Goal: Task Accomplishment & Management: Manage account settings

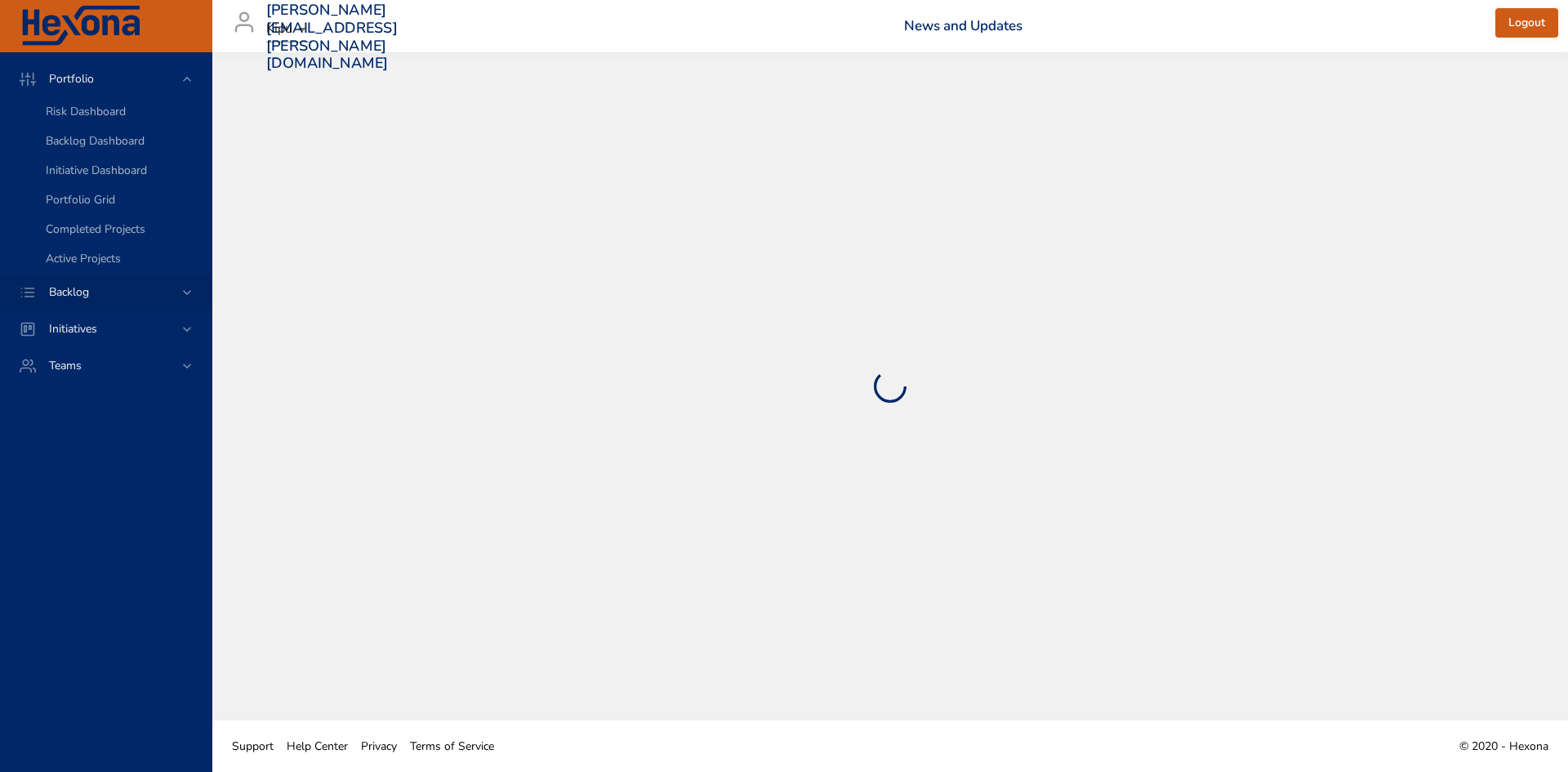
click at [145, 292] on div "Backlog" at bounding box center [107, 292] width 143 height 17
click at [89, 150] on span "Backlog Details" at bounding box center [85, 148] width 78 height 16
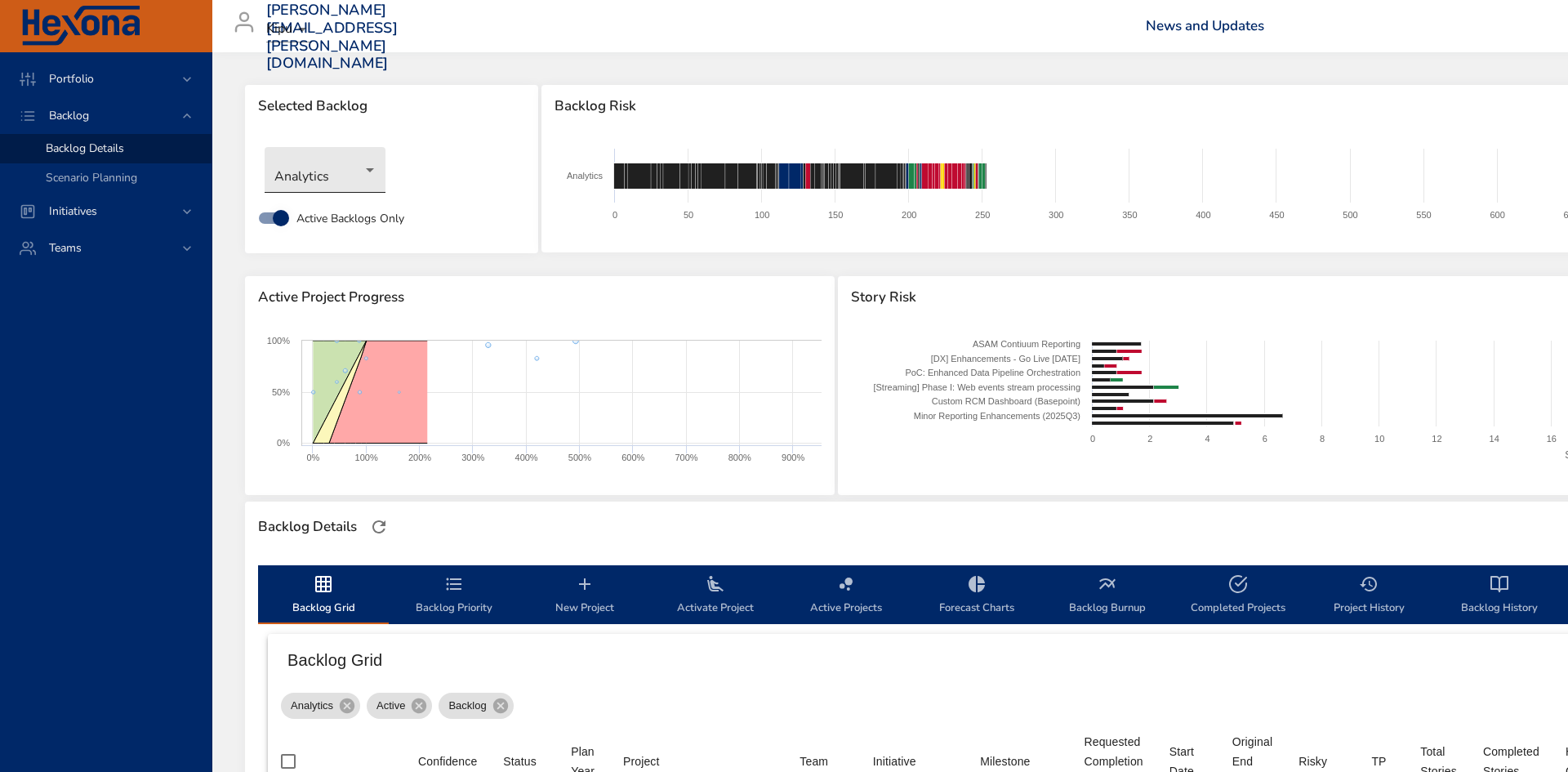
click at [354, 174] on body "Portfolio Backlog Backlog Details Scenario Planning Initiatives Teams [PERSON_N…" at bounding box center [784, 386] width 1568 height 772
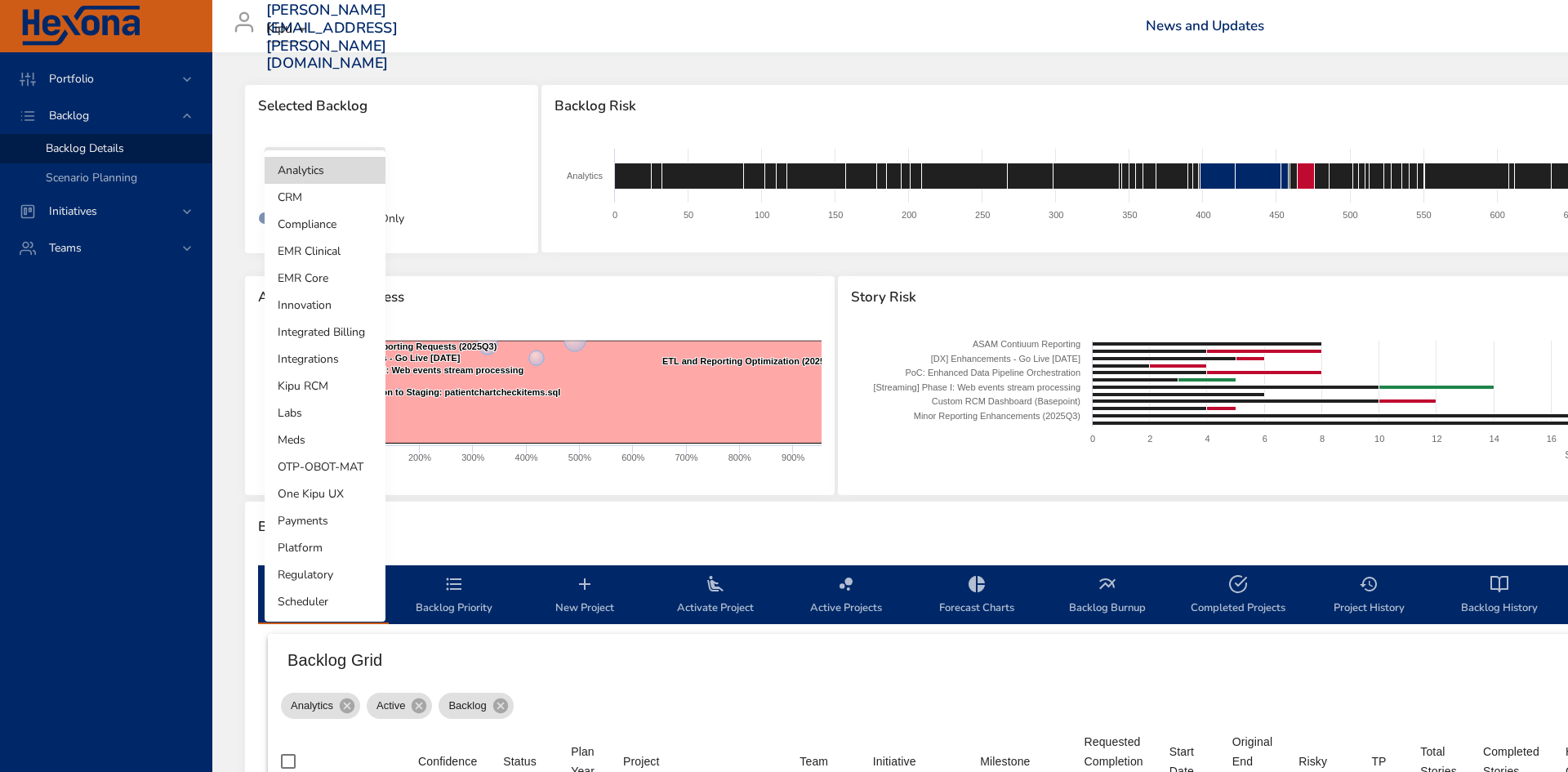
click at [326, 468] on li "OTP-OBOT-MAT" at bounding box center [325, 467] width 120 height 27
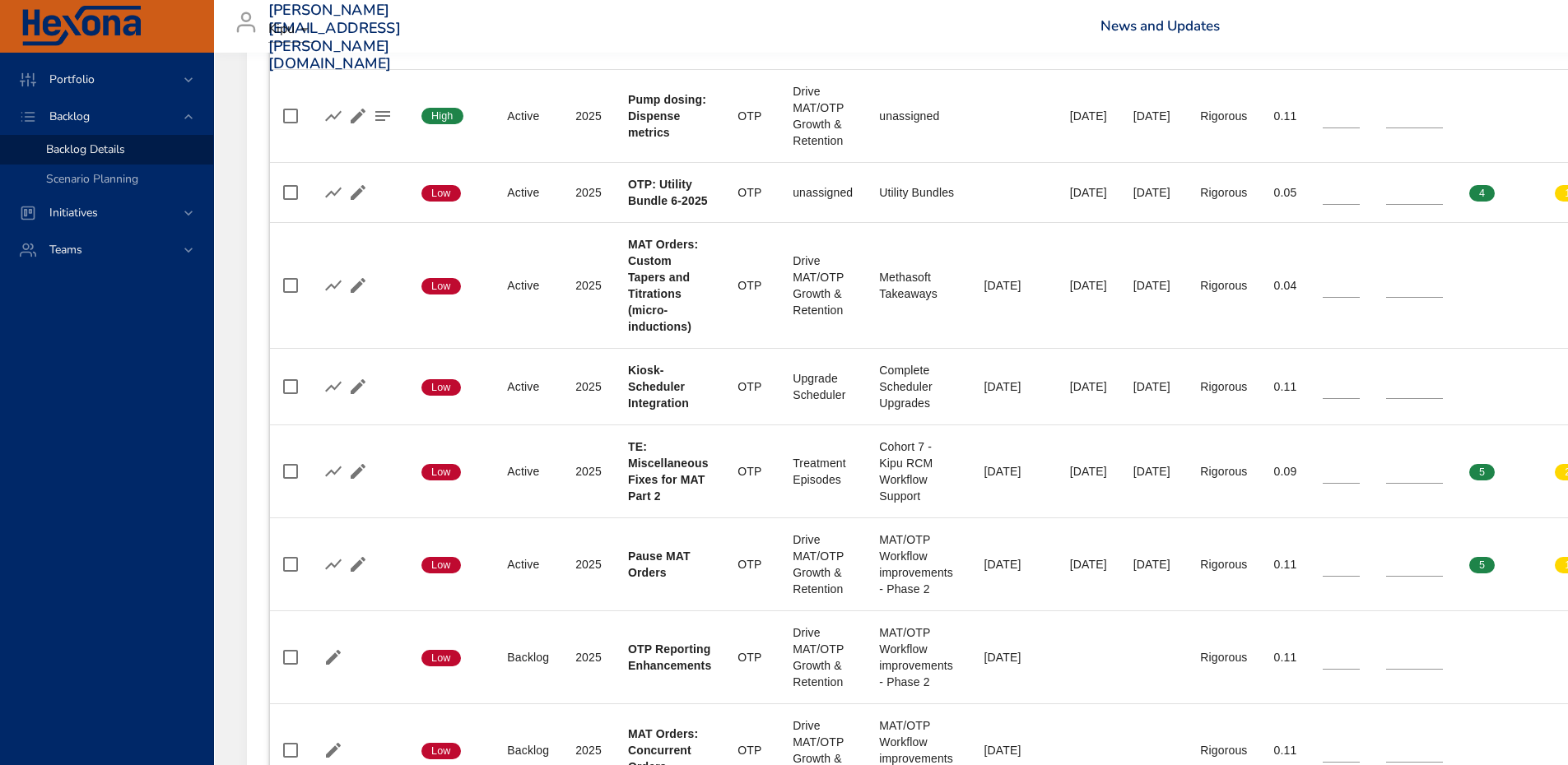
scroll to position [329, 0]
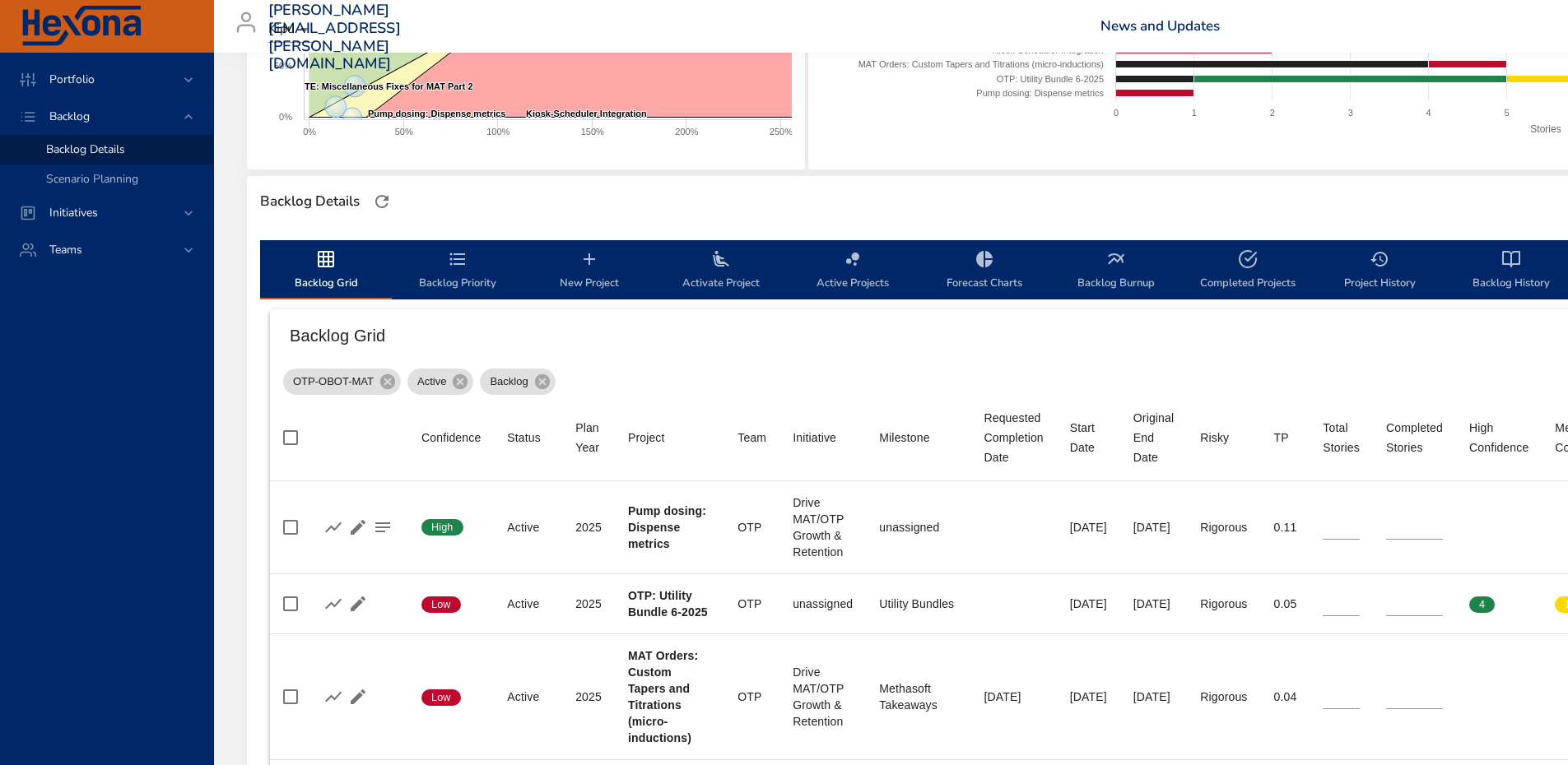
click at [1244, 259] on icon "backlog-tab" at bounding box center [1247, 258] width 19 height 19
select select "***"
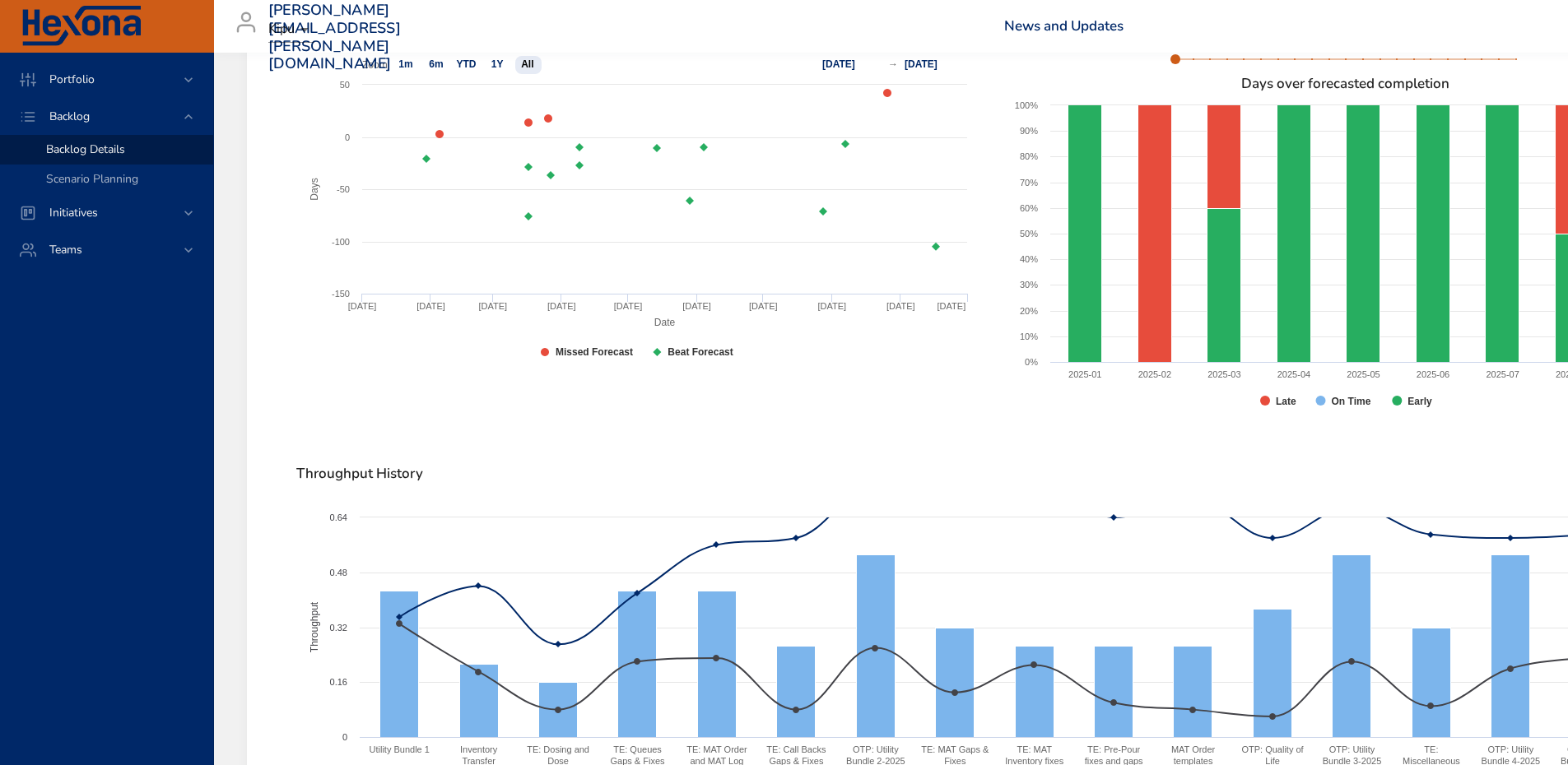
scroll to position [1317, 0]
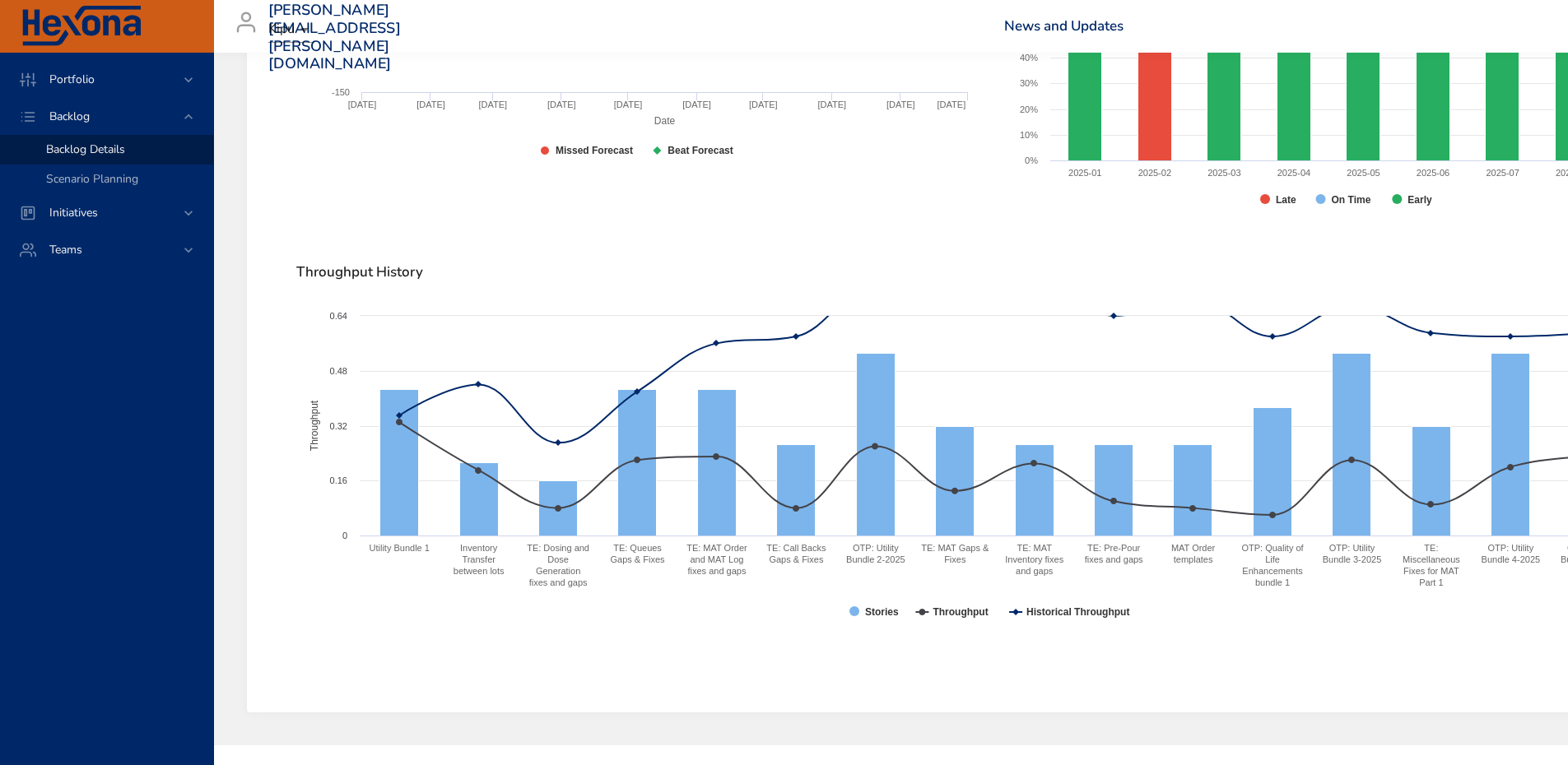
drag, startPoint x: 1251, startPoint y: 765, endPoint x: 1402, endPoint y: 758, distance: 151.2
click at [1402, 758] on div "© 2020 - Hexona" at bounding box center [1373, 771] width 764 height 51
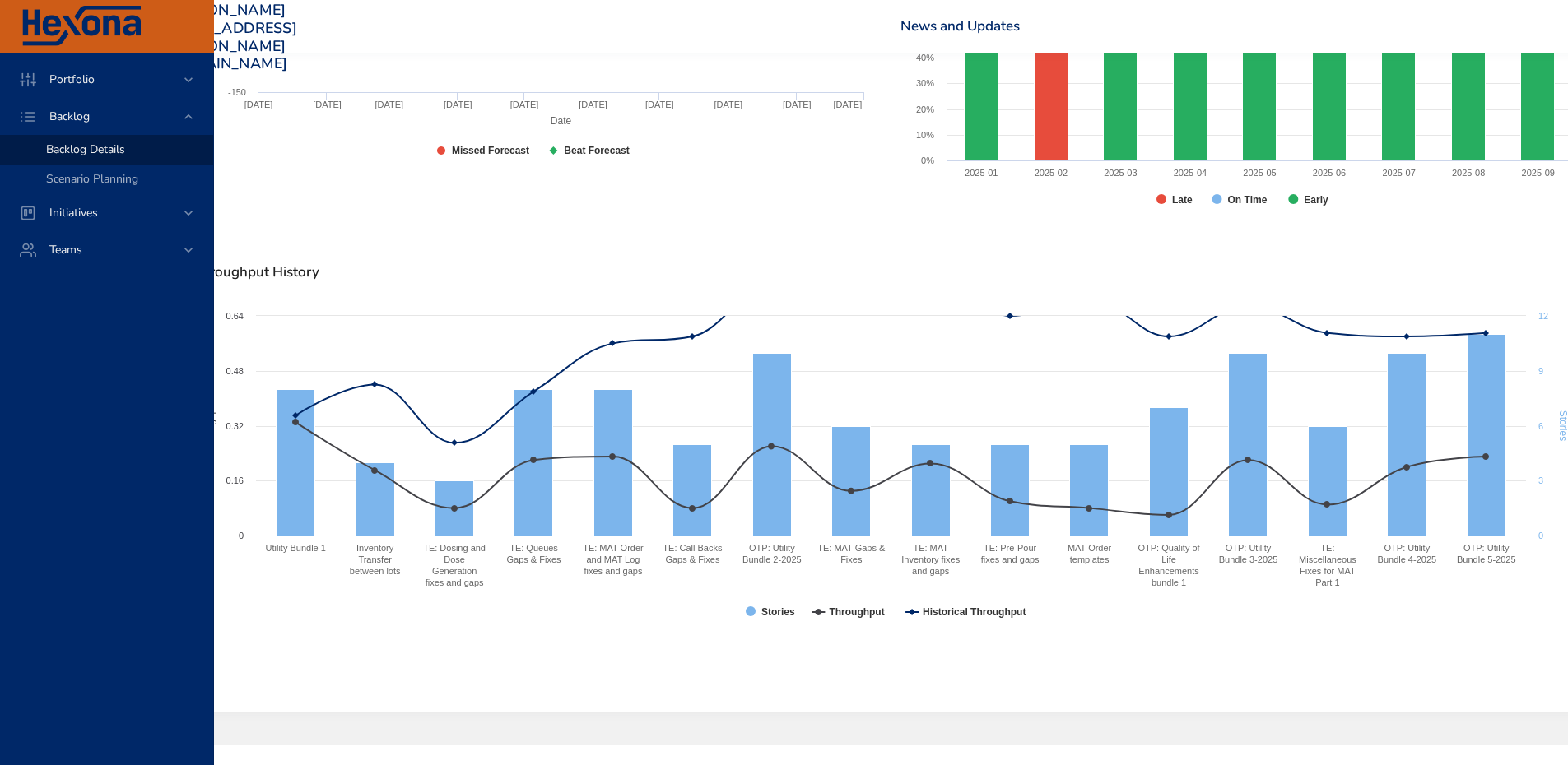
scroll to position [1317, 200]
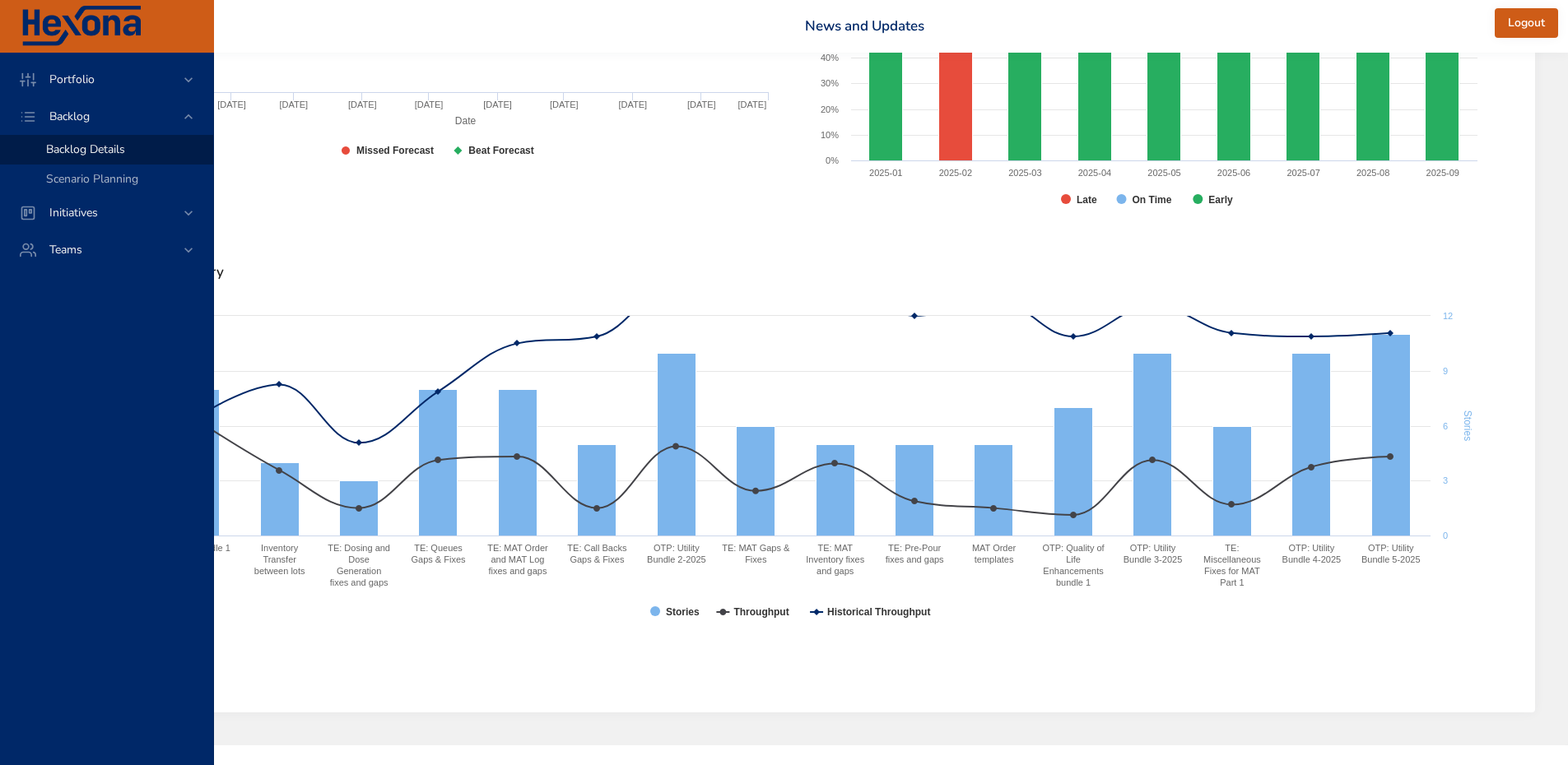
click at [1402, 554] on text "OTP: Utility ​ Bundle 5-2025" at bounding box center [1391, 554] width 59 height 21
click at [1396, 464] on rect at bounding box center [1391, 434] width 39 height 201
click at [1389, 442] on rect at bounding box center [1391, 434] width 39 height 201
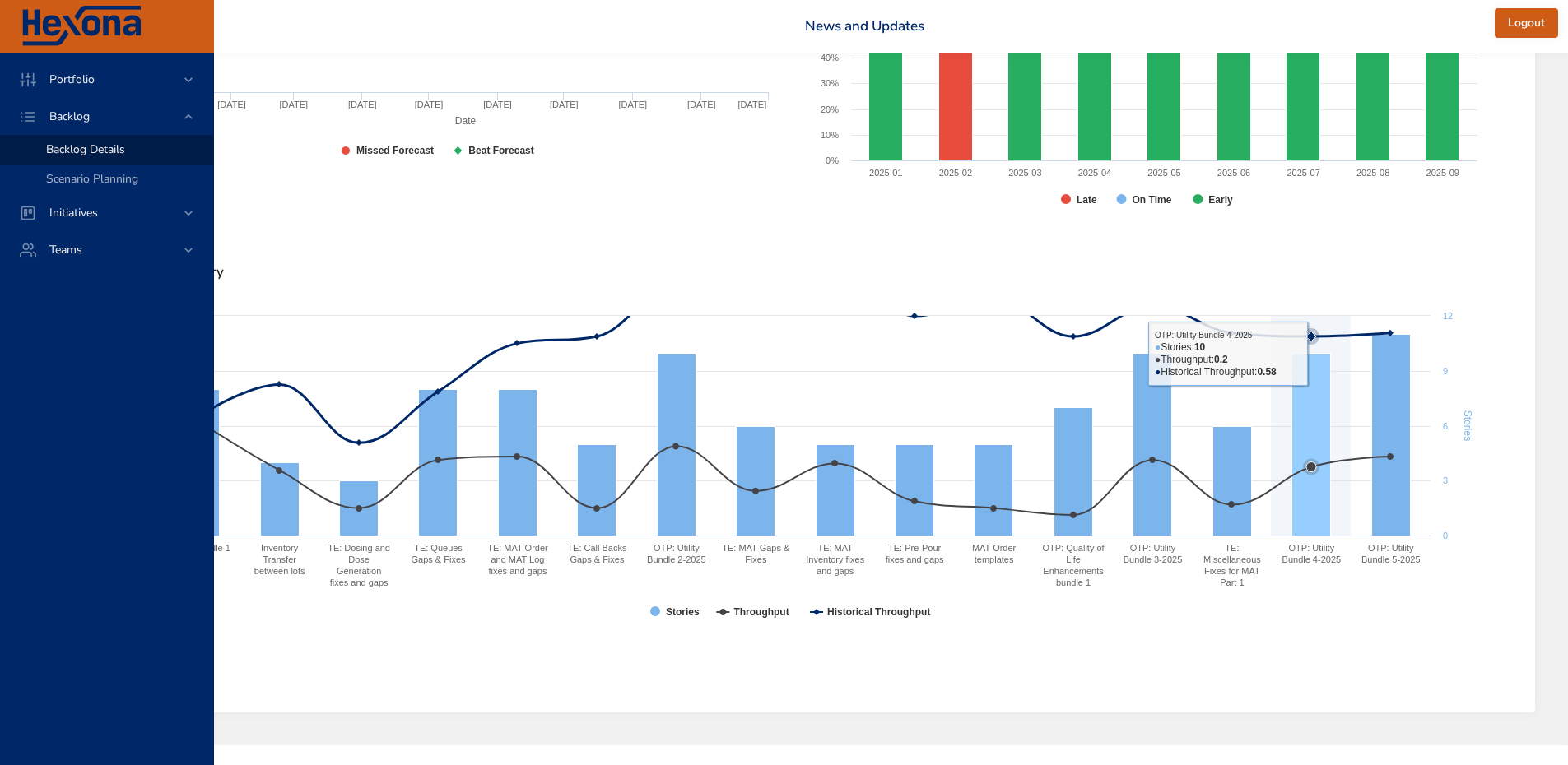
click at [1322, 330] on icon at bounding box center [795, 353] width 1191 height 178
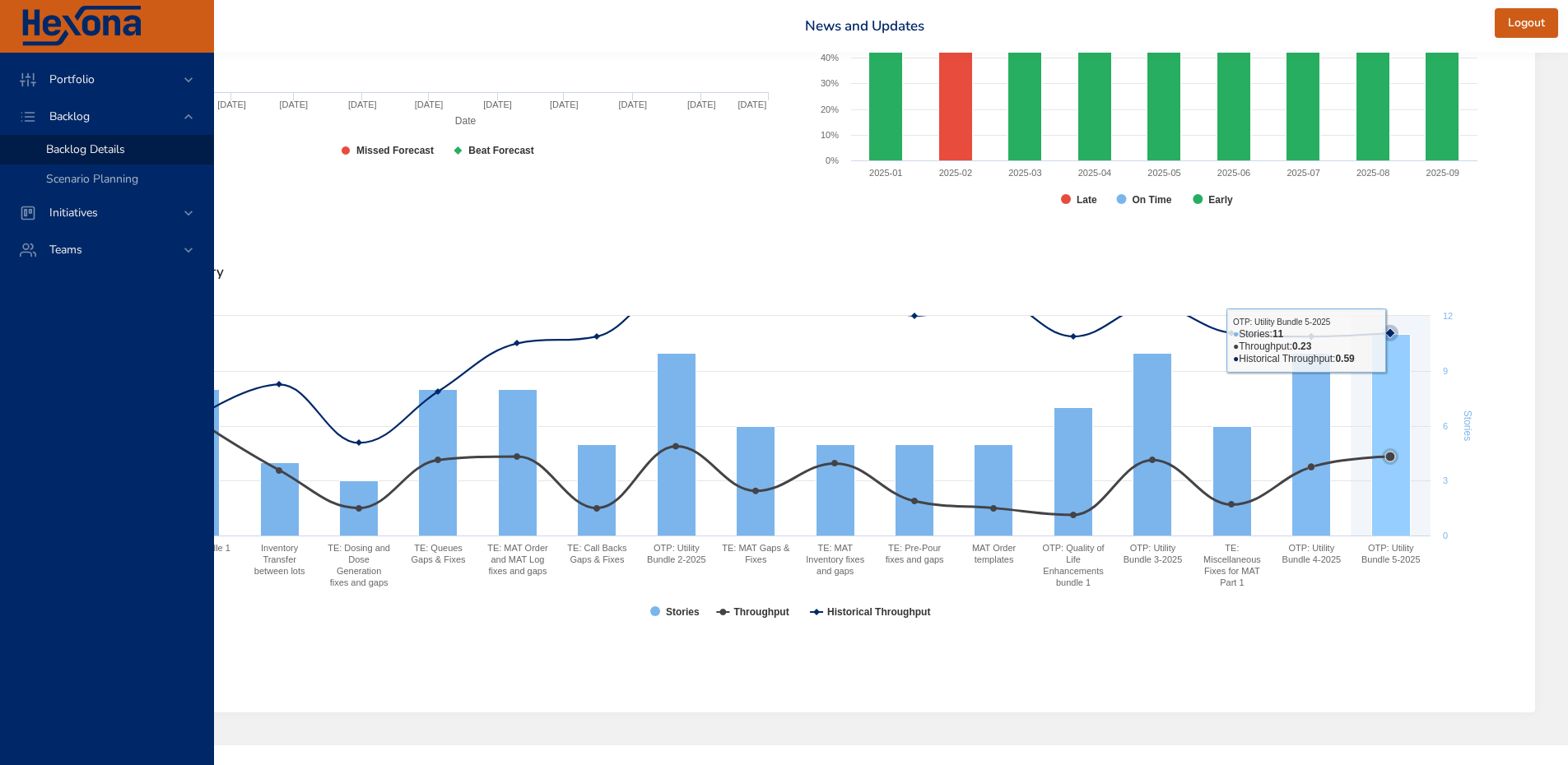
click at [1367, 404] on rect at bounding box center [792, 473] width 1389 height 329
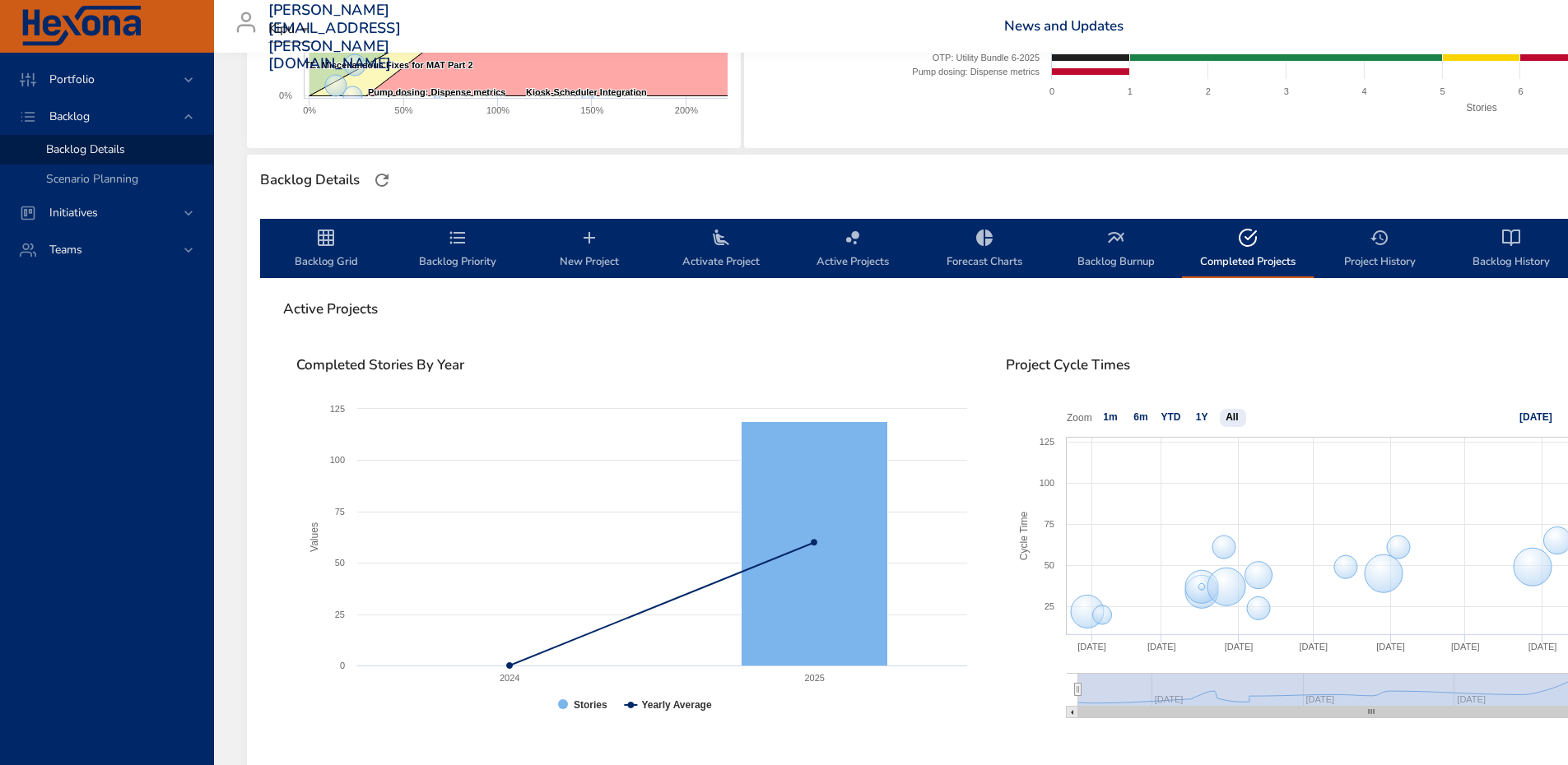
scroll to position [247, 0]
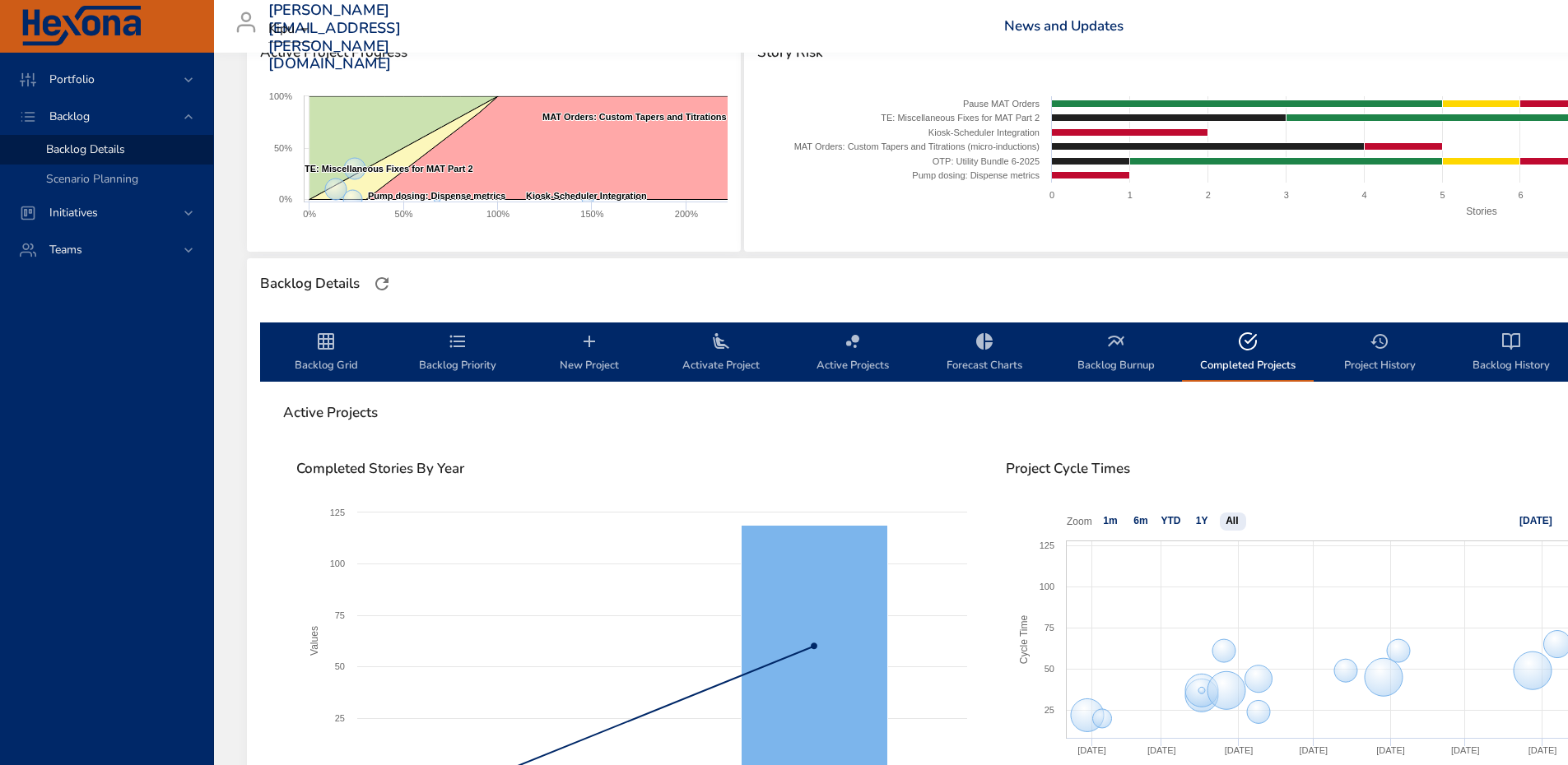
click at [451, 357] on span "Backlog Priority" at bounding box center [458, 353] width 112 height 43
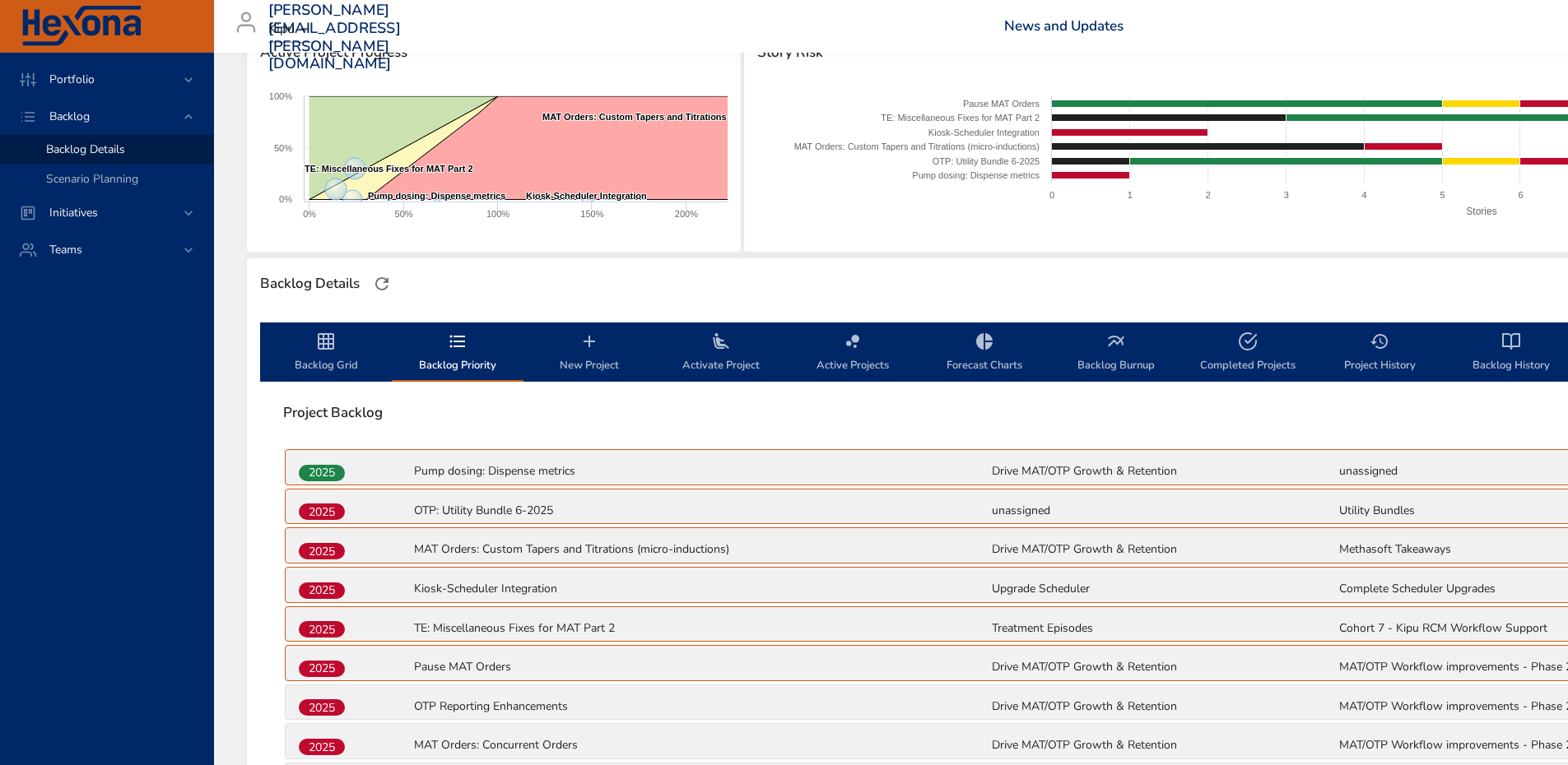
click at [341, 354] on span "Backlog Grid" at bounding box center [326, 353] width 112 height 43
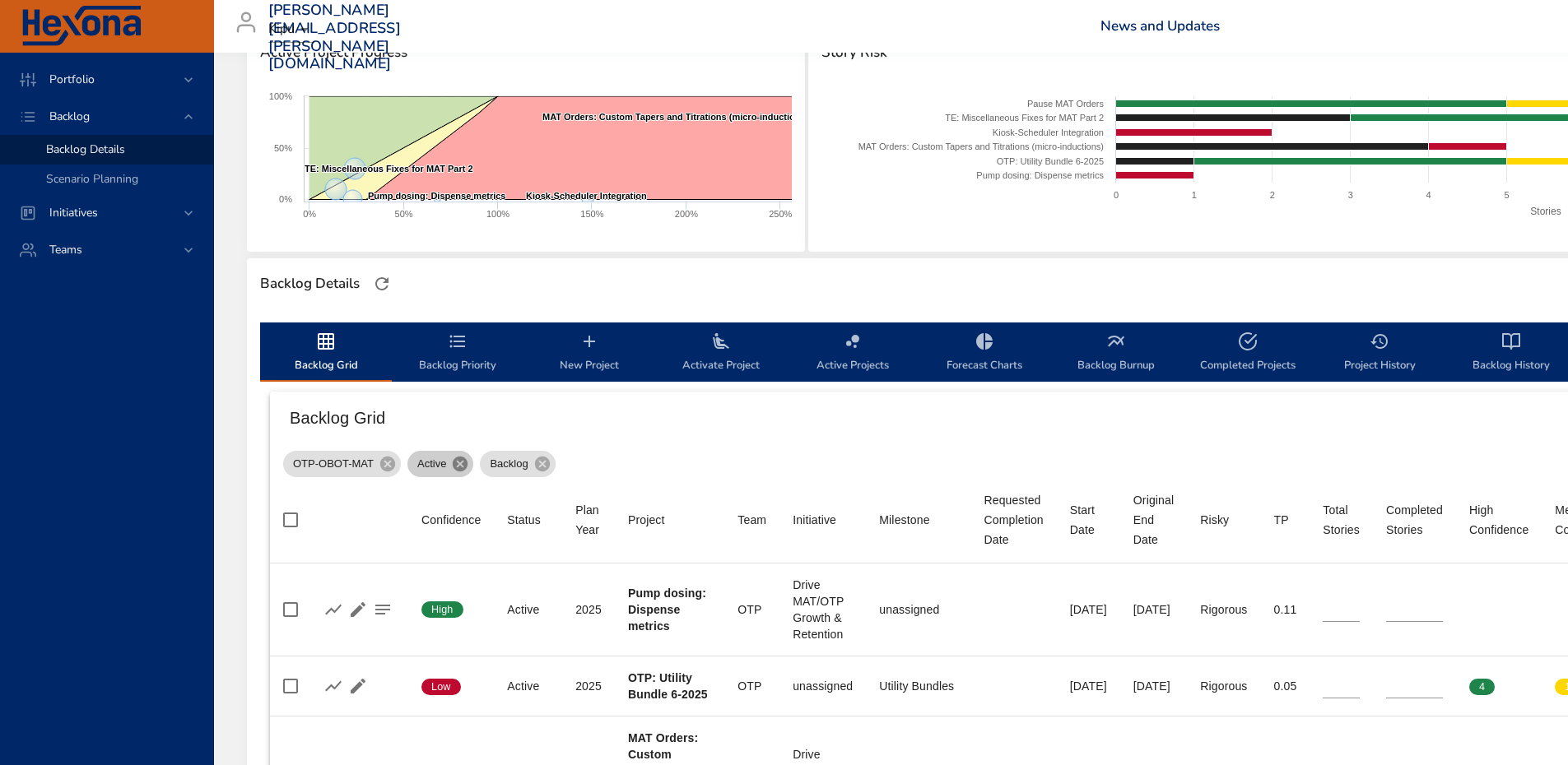
click at [464, 469] on icon at bounding box center [460, 464] width 15 height 15
type input "*"
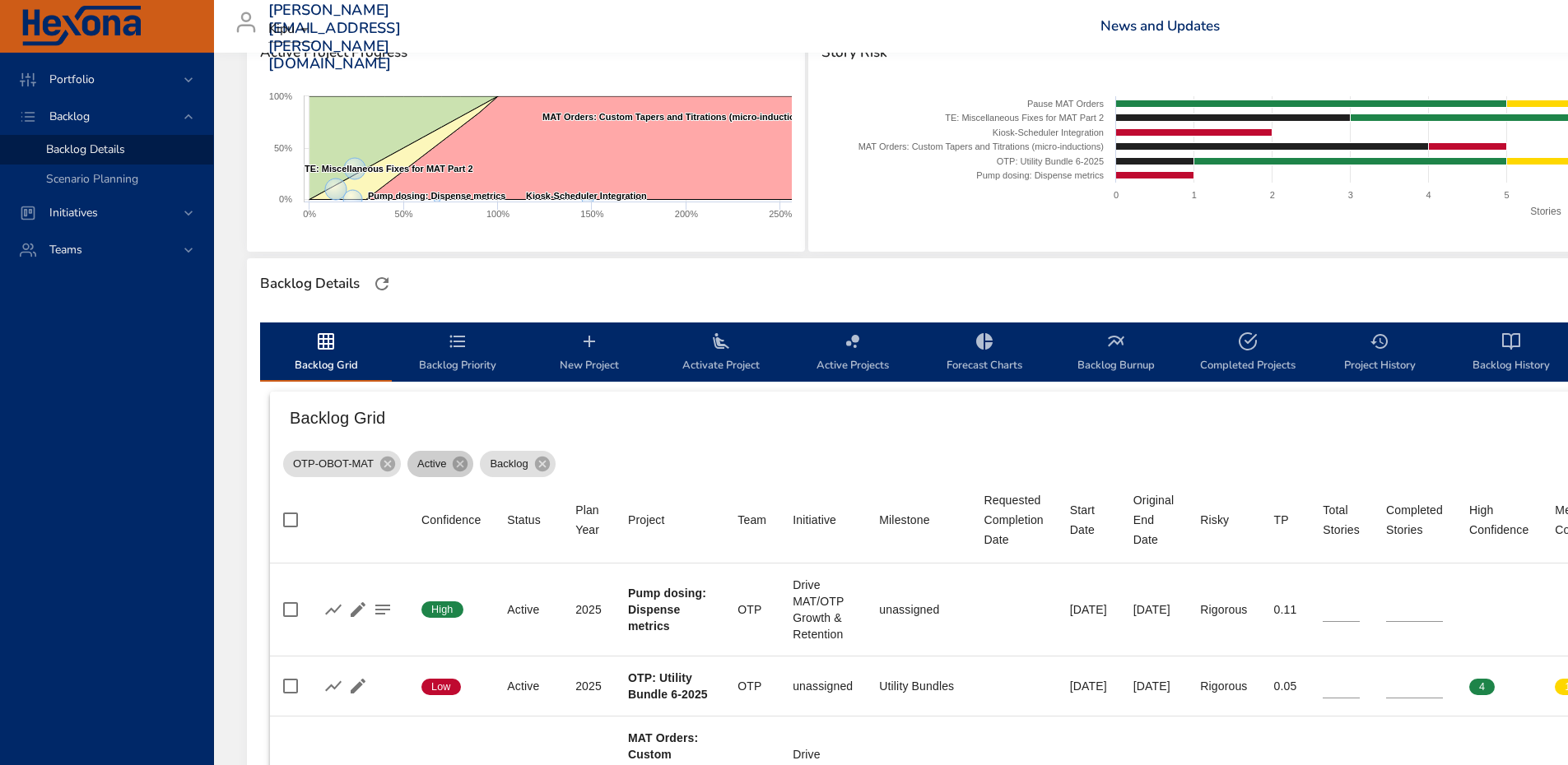
type input "*"
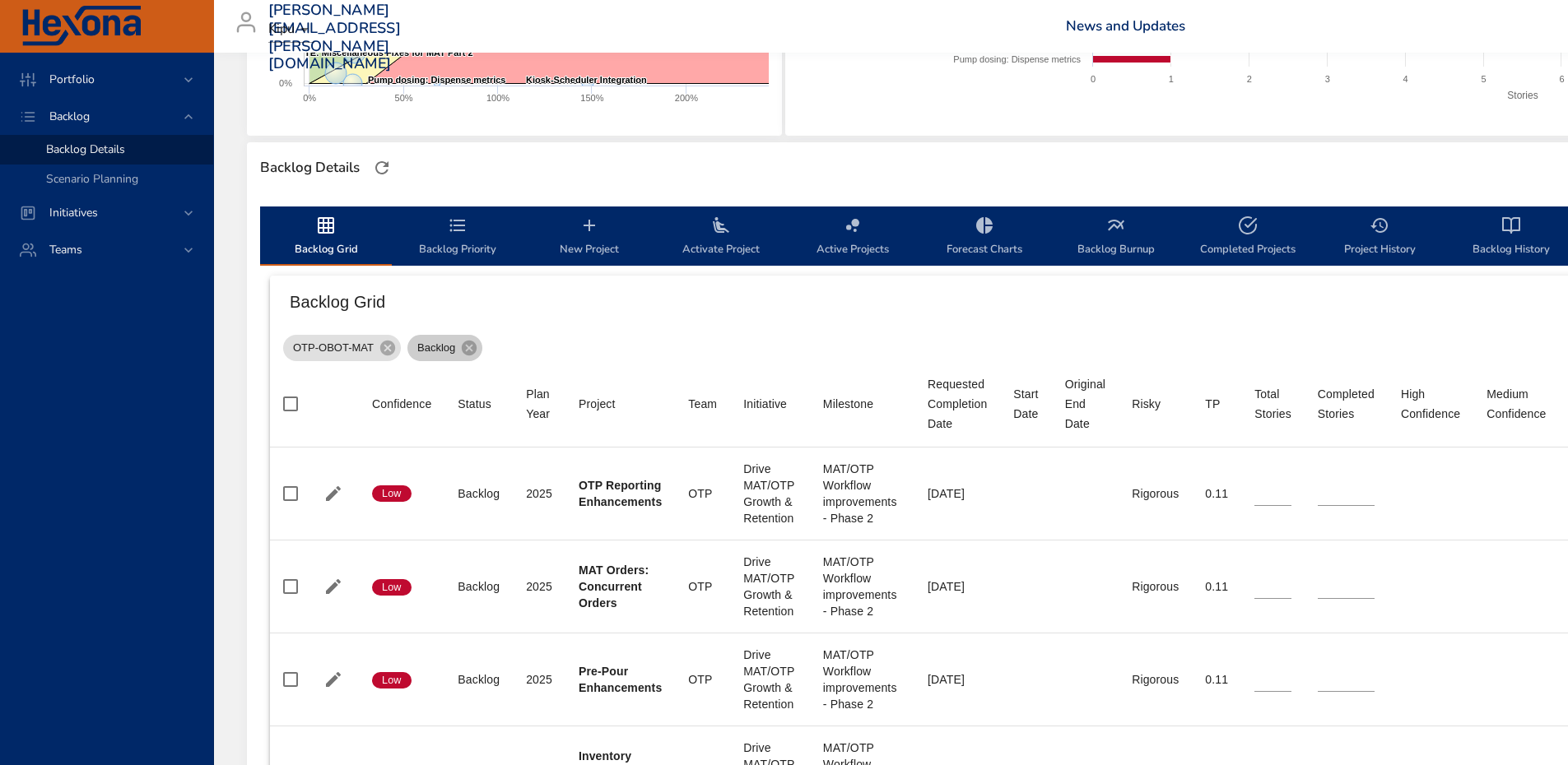
scroll to position [356, 0]
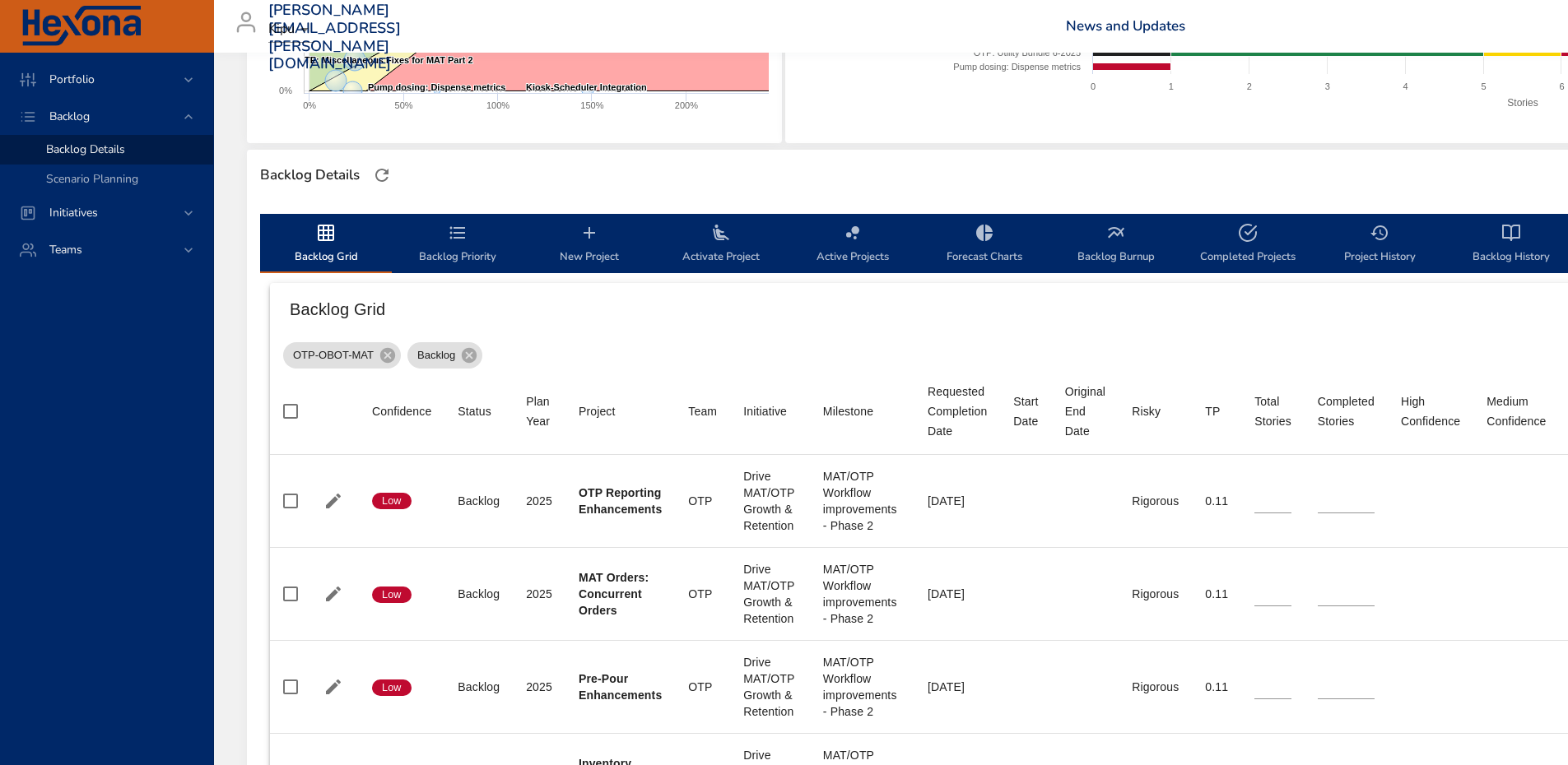
click at [847, 250] on span "Active Projects" at bounding box center [853, 245] width 112 height 43
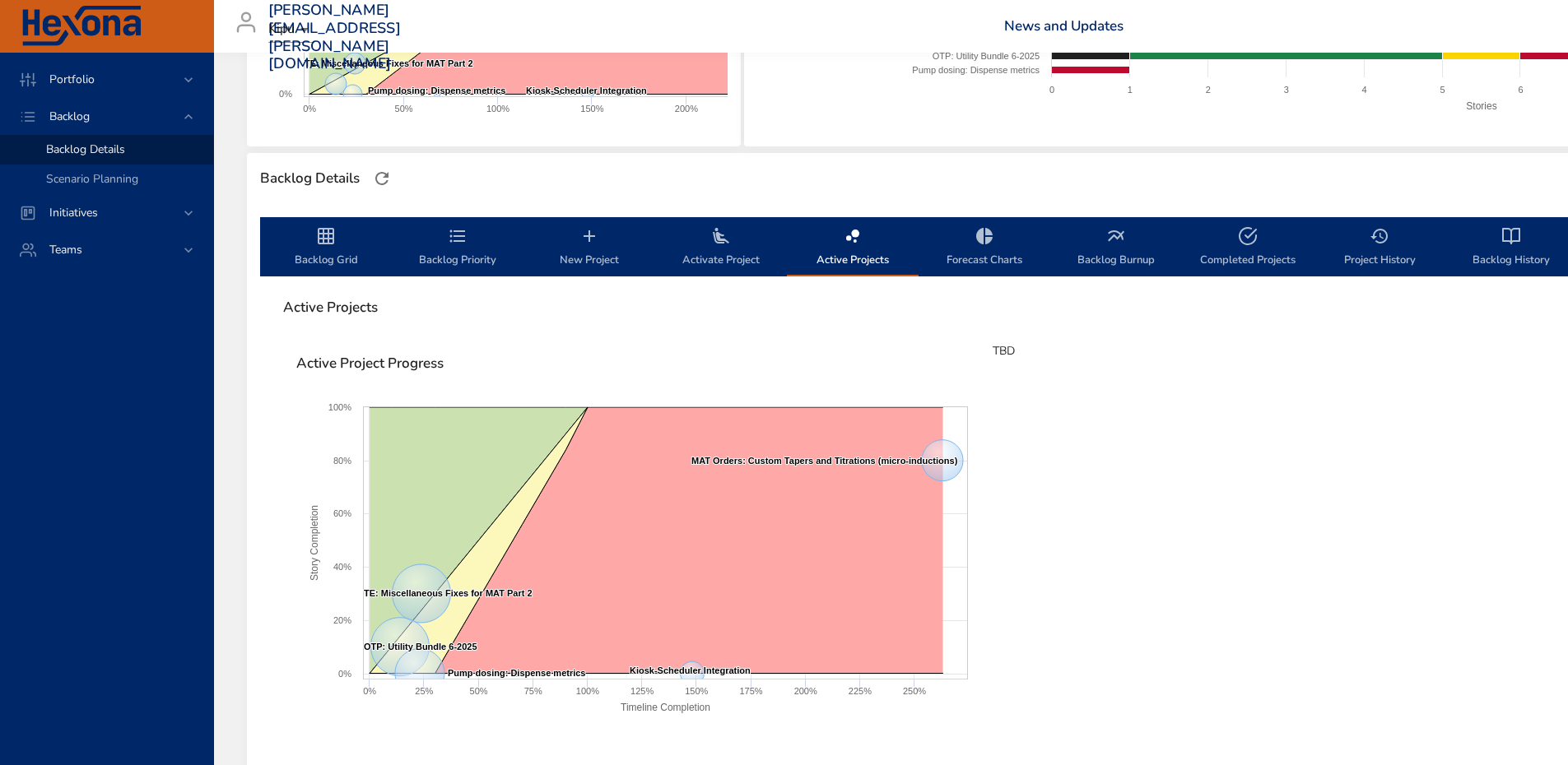
scroll to position [191, 0]
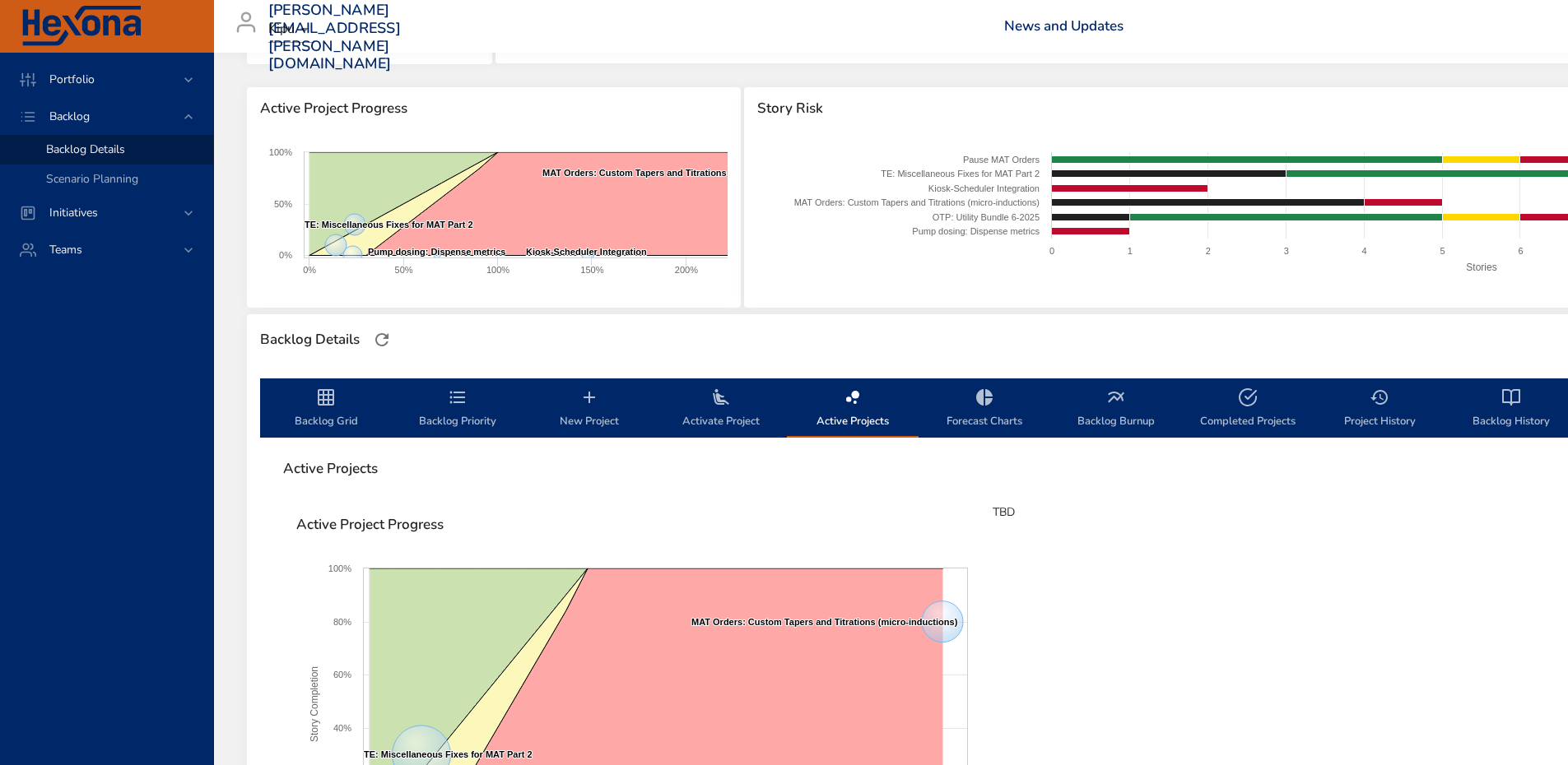
click at [1242, 422] on span "Completed Projects" at bounding box center [1248, 409] width 112 height 43
select select "***"
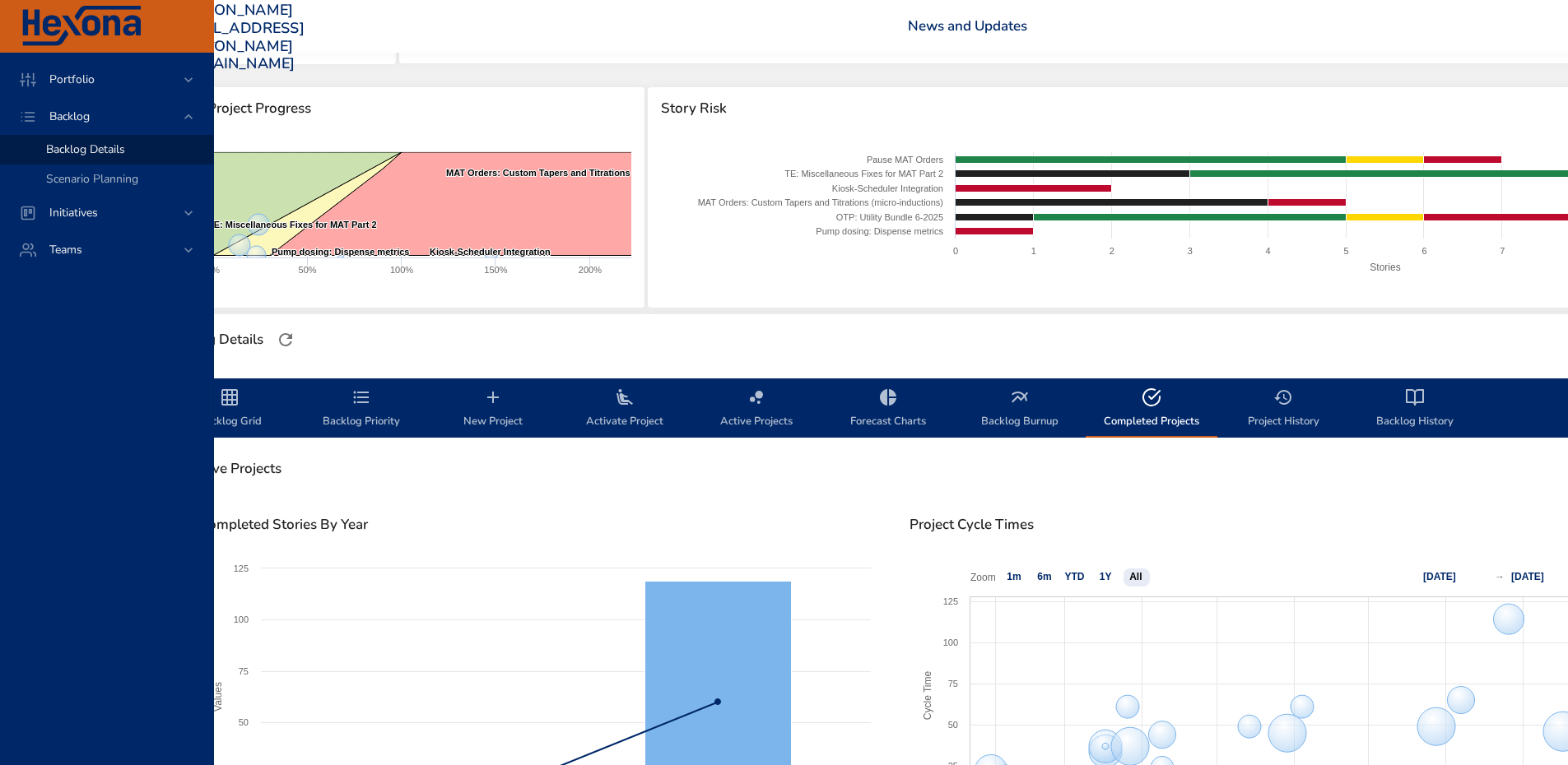
scroll to position [191, 200]
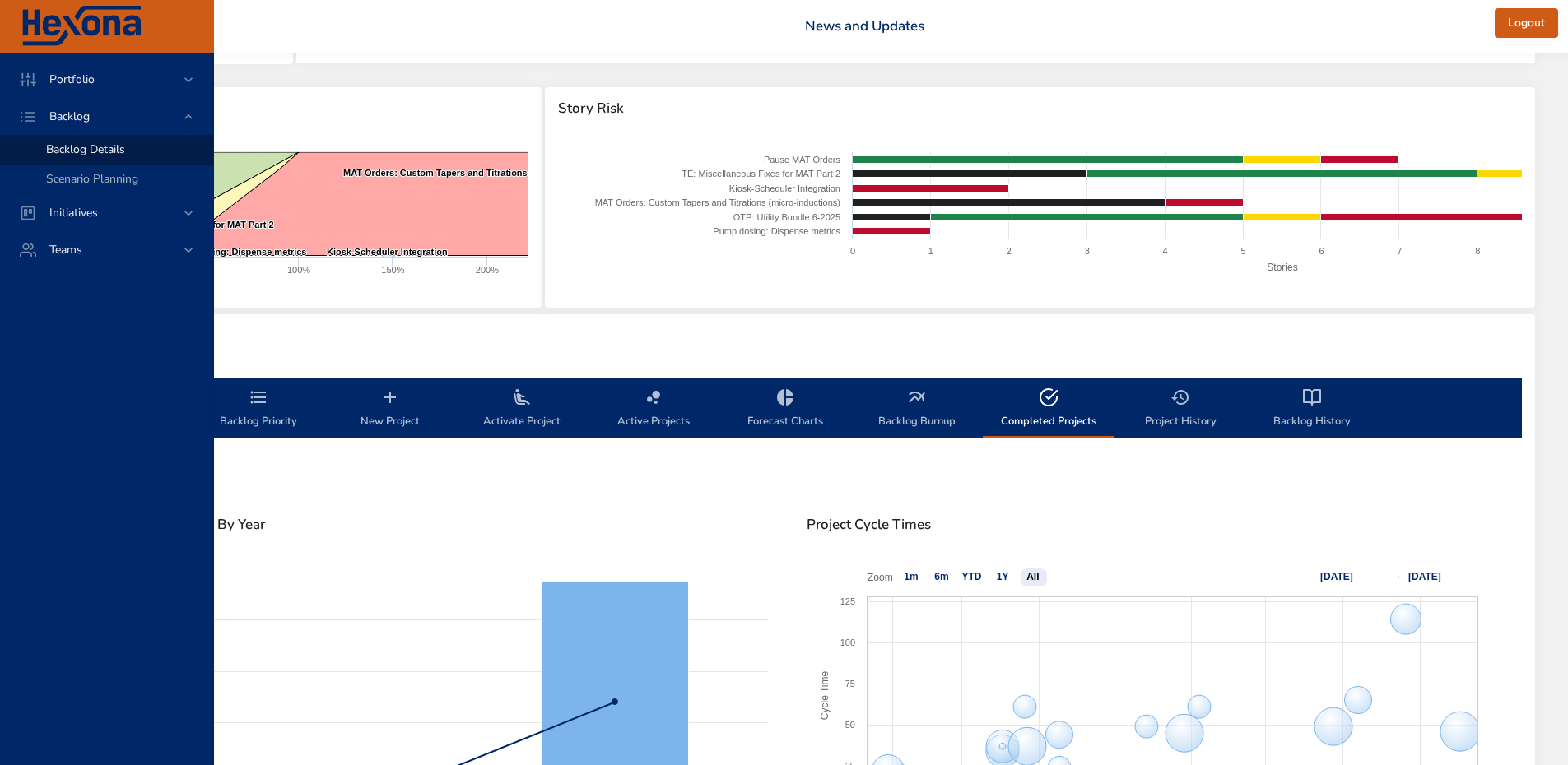
click at [1319, 404] on icon "backlog-tab" at bounding box center [1311, 397] width 19 height 19
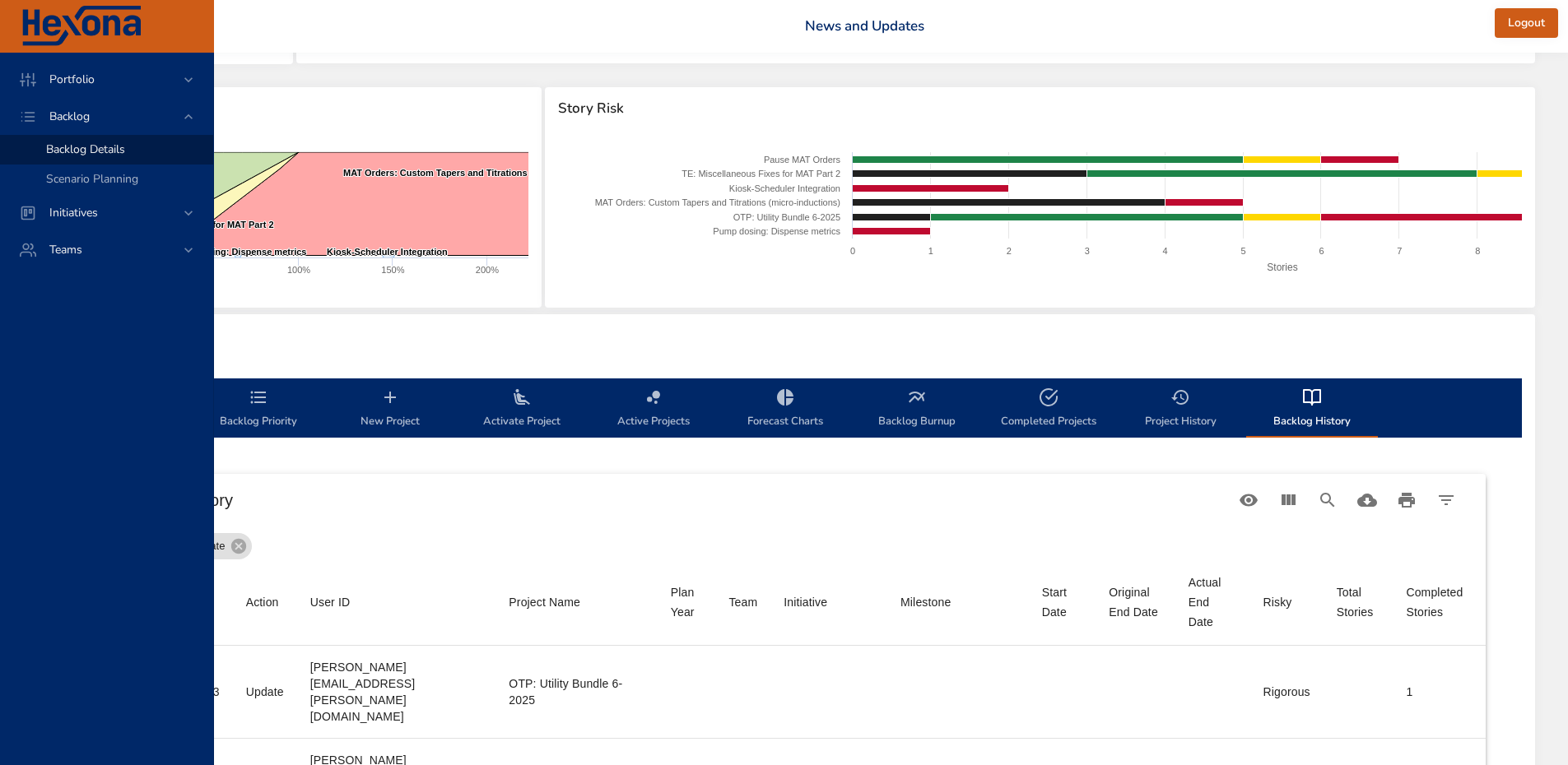
scroll to position [520, 200]
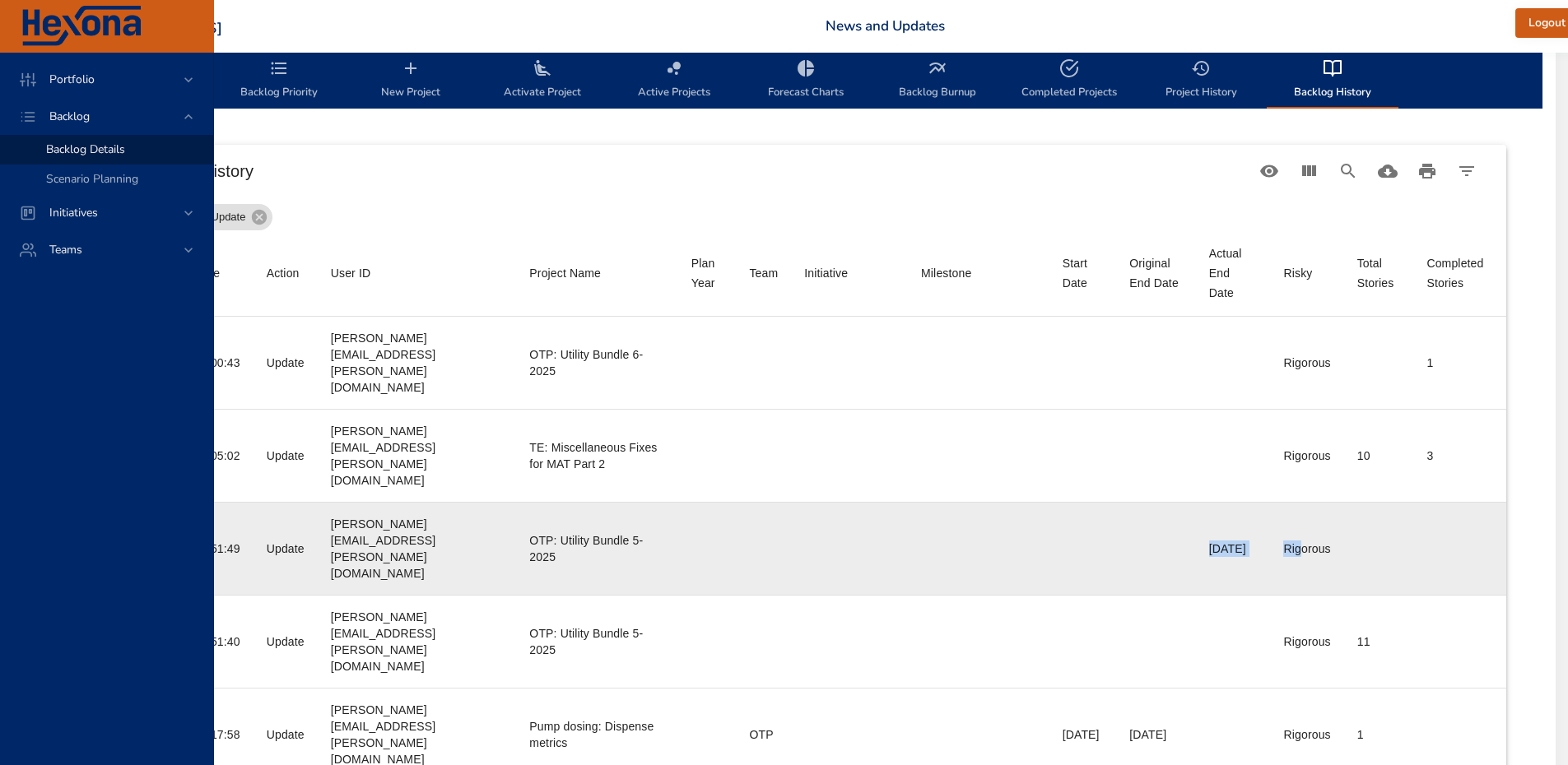
drag, startPoint x: 1197, startPoint y: 443, endPoint x: 1310, endPoint y: 449, distance: 113.2
click at [1310, 502] on tr "Date [DATE] Time 17:51:49 Action Update User ID [PERSON_NAME][EMAIL_ADDRESS][PE…" at bounding box center [812, 548] width 1389 height 93
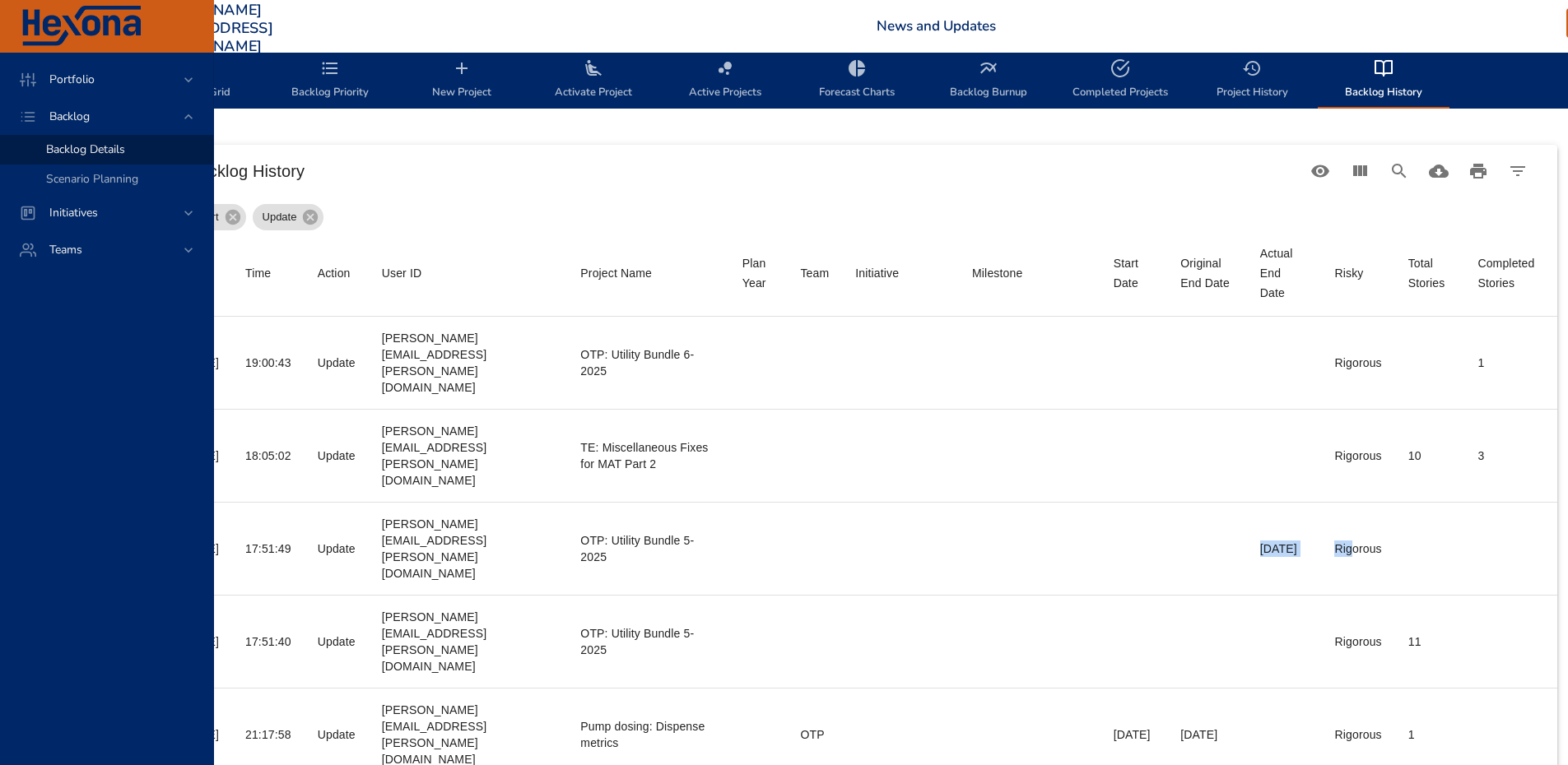
scroll to position [520, 0]
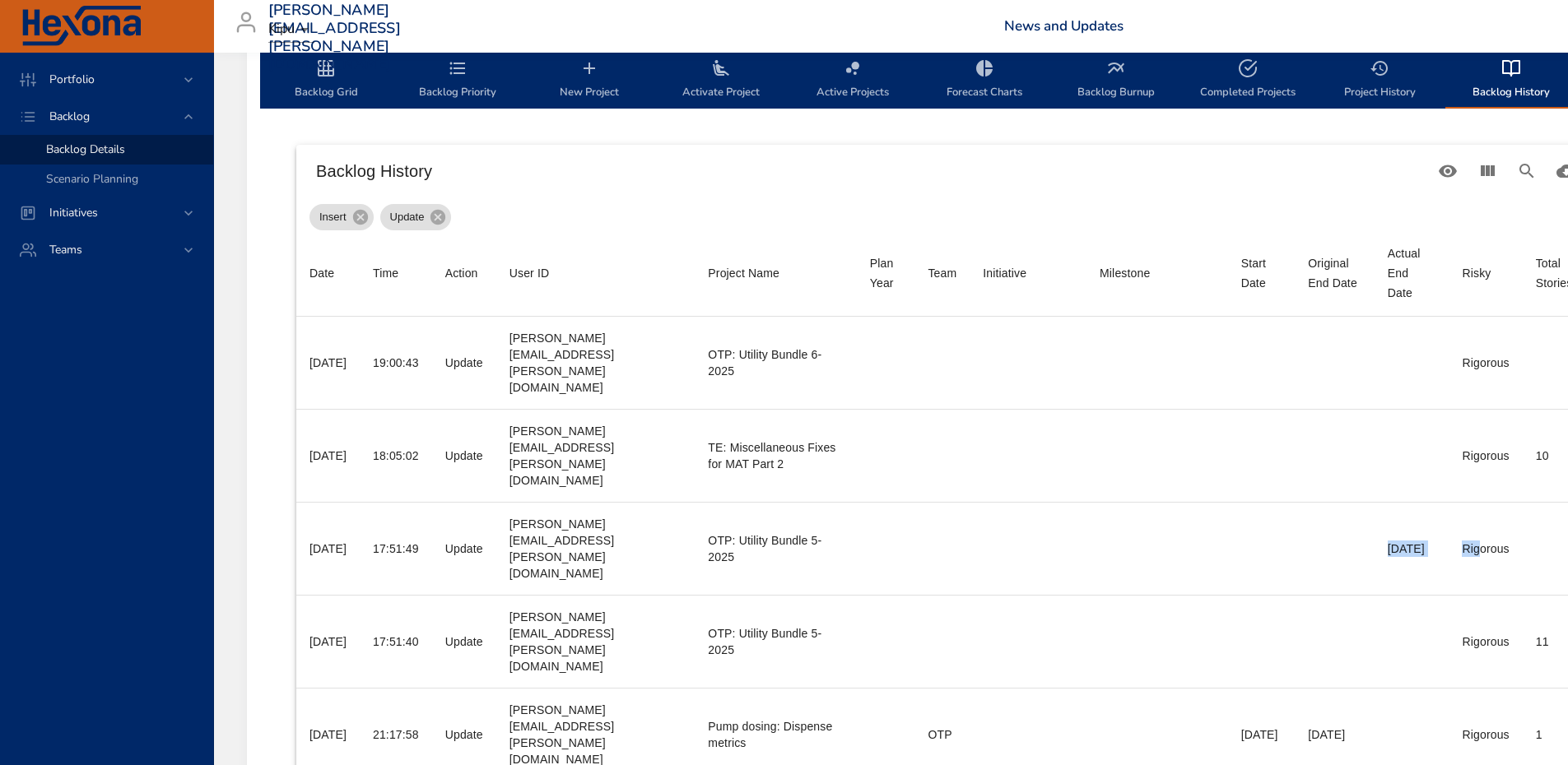
click at [327, 83] on span "Backlog Grid" at bounding box center [326, 80] width 112 height 43
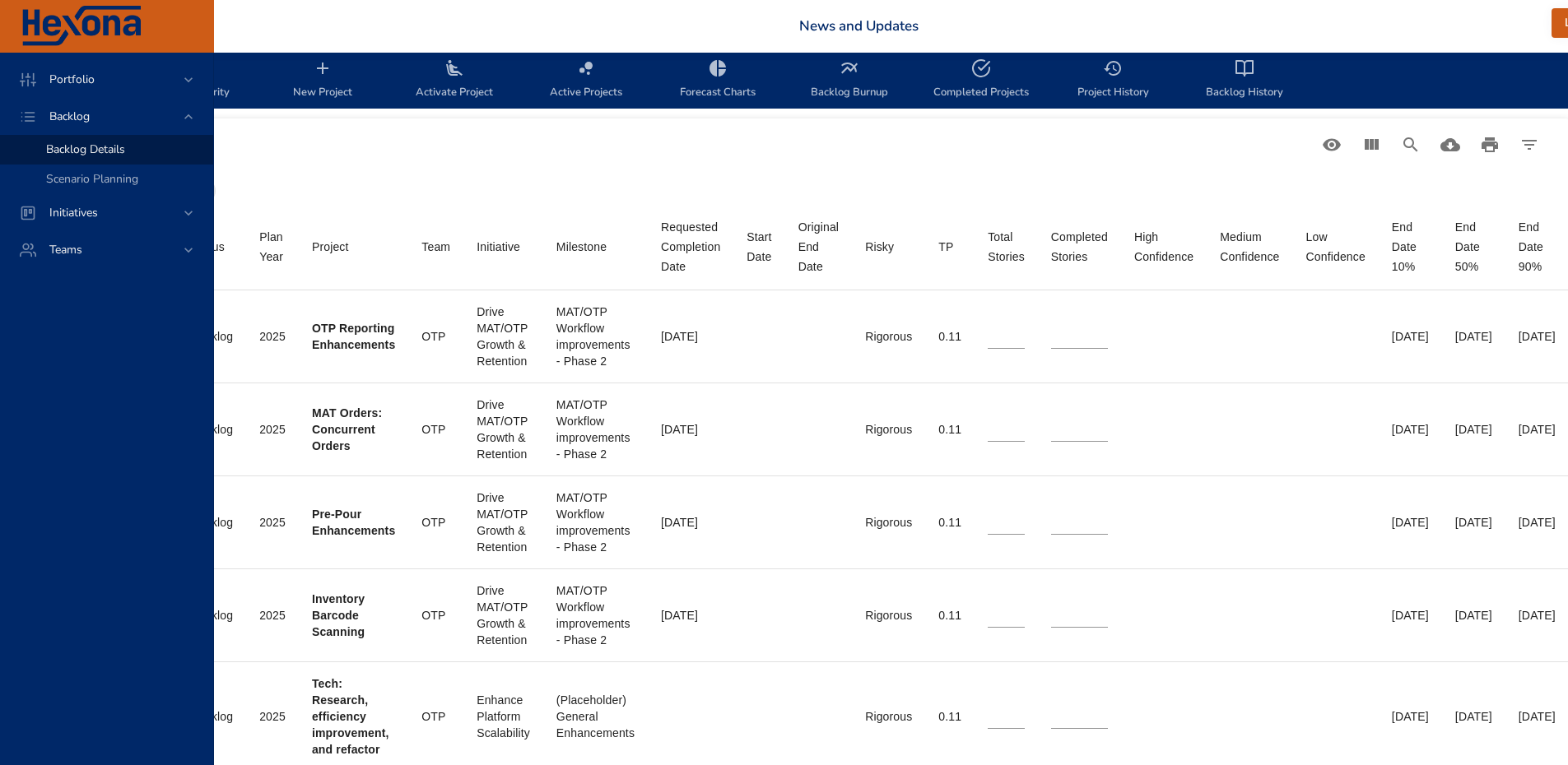
scroll to position [520, 389]
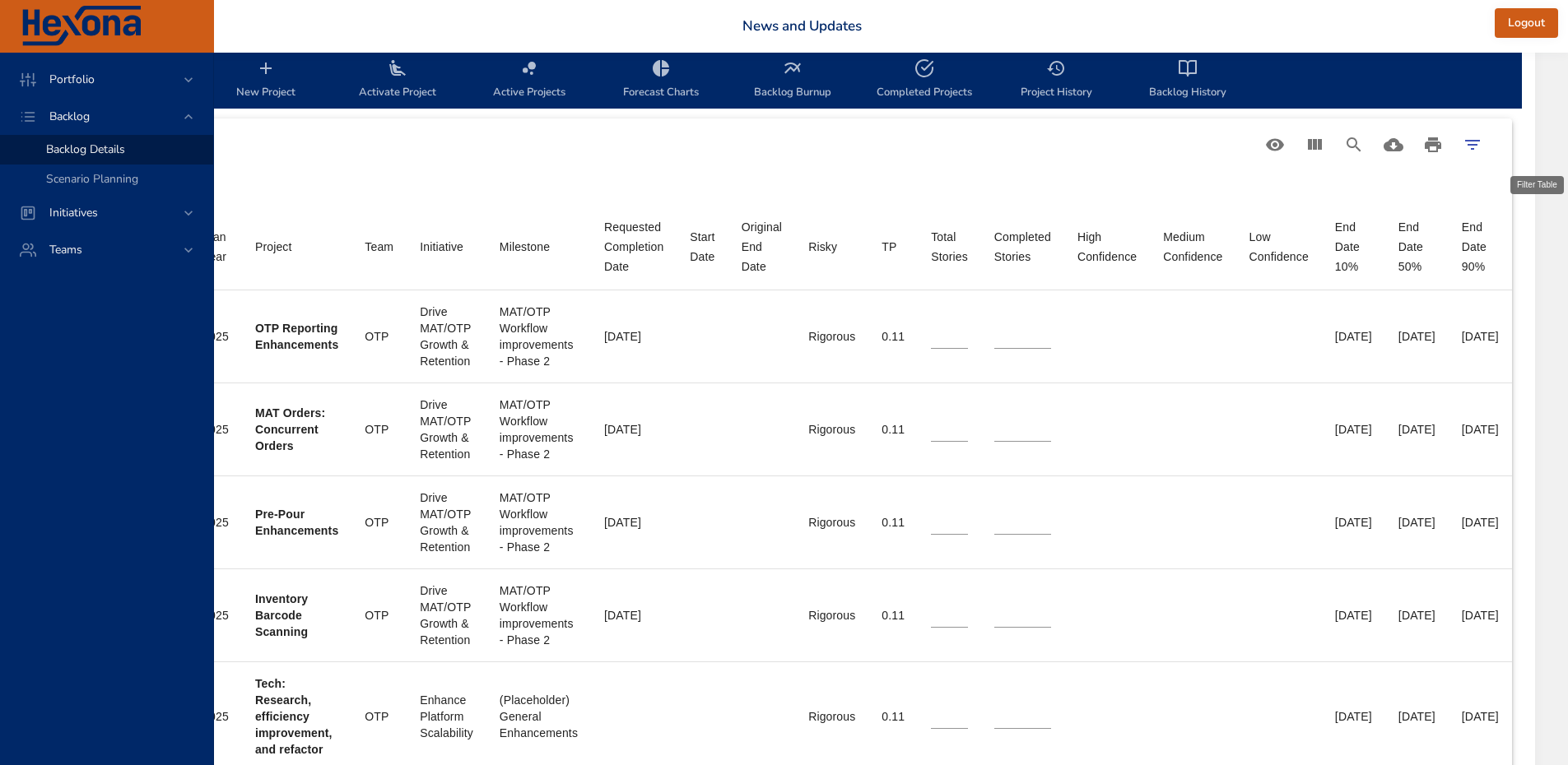
click at [1479, 142] on icon "Filter Table" at bounding box center [1472, 144] width 19 height 19
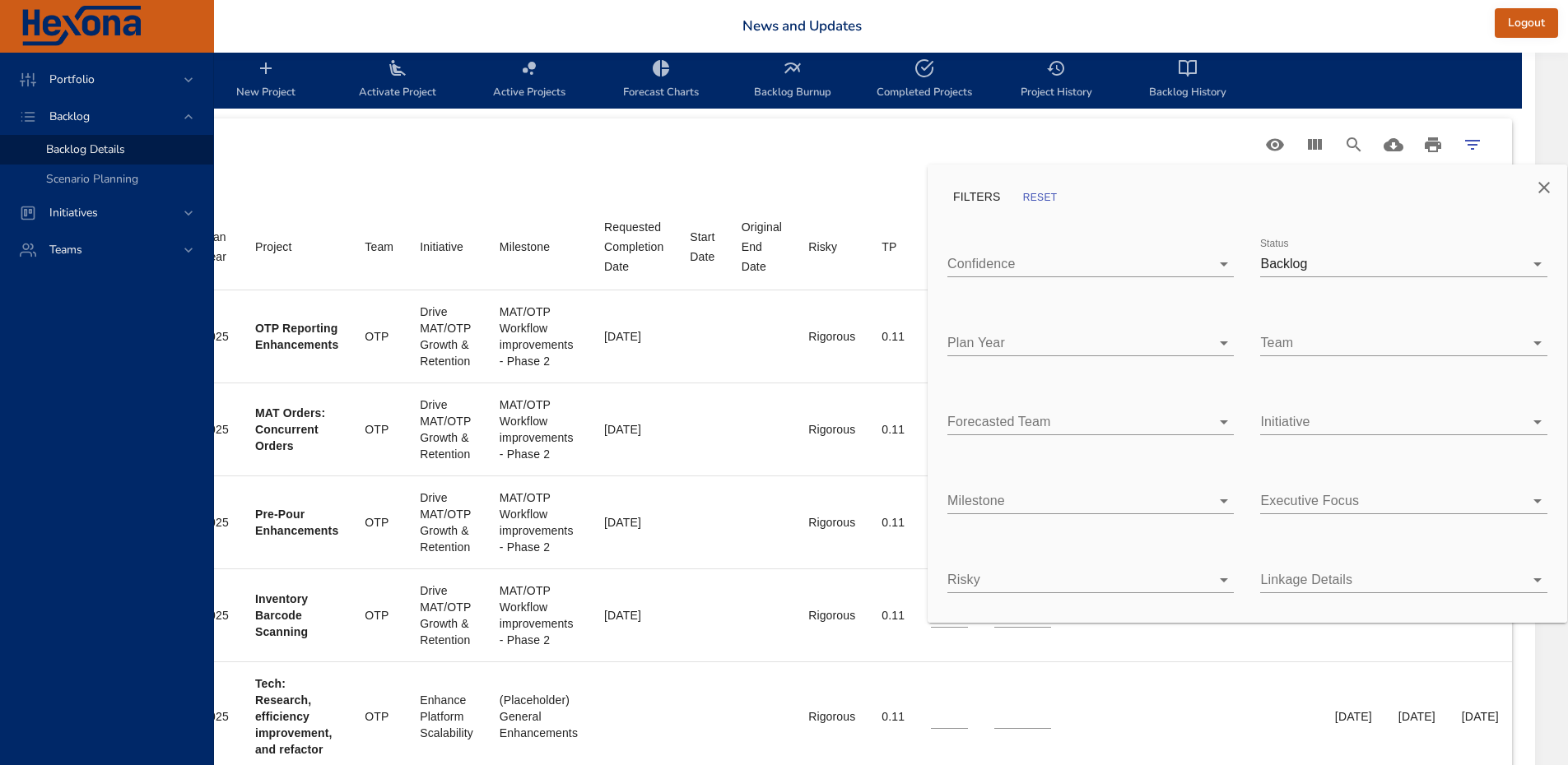
scroll to position [520, 376]
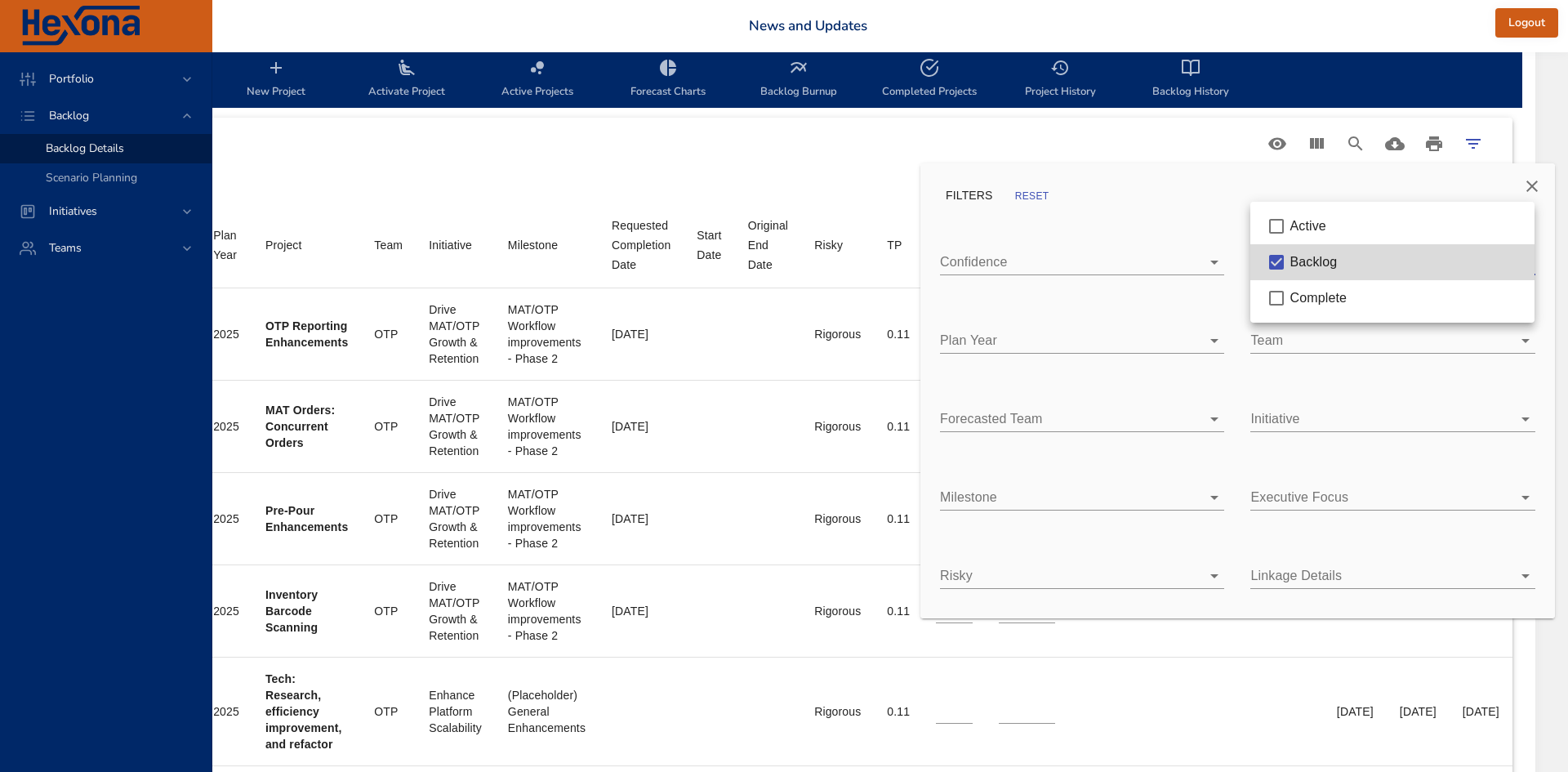
type input "*"
type input "**"
type input "*"
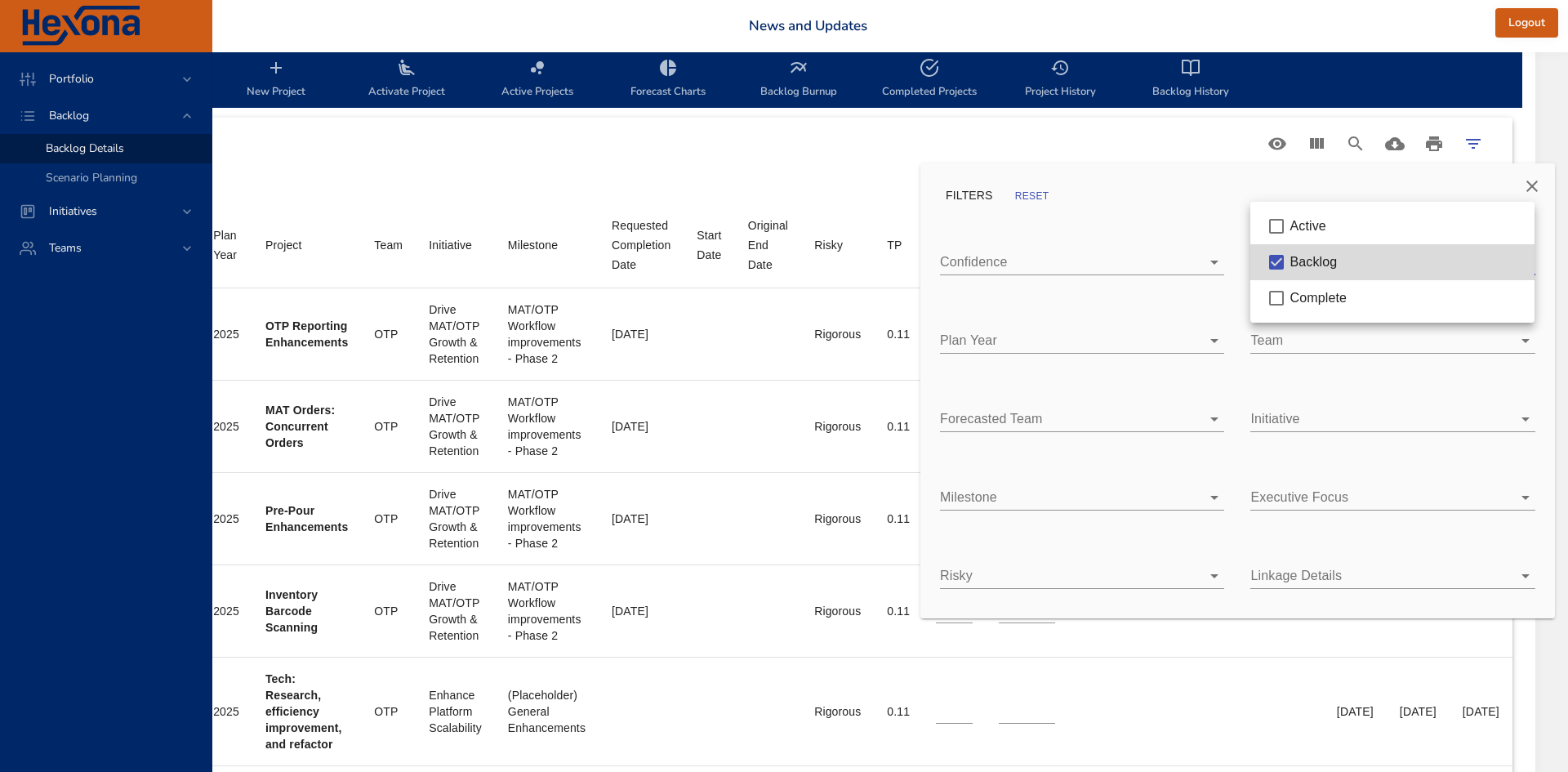
type input "*"
type input "**"
type input "*"
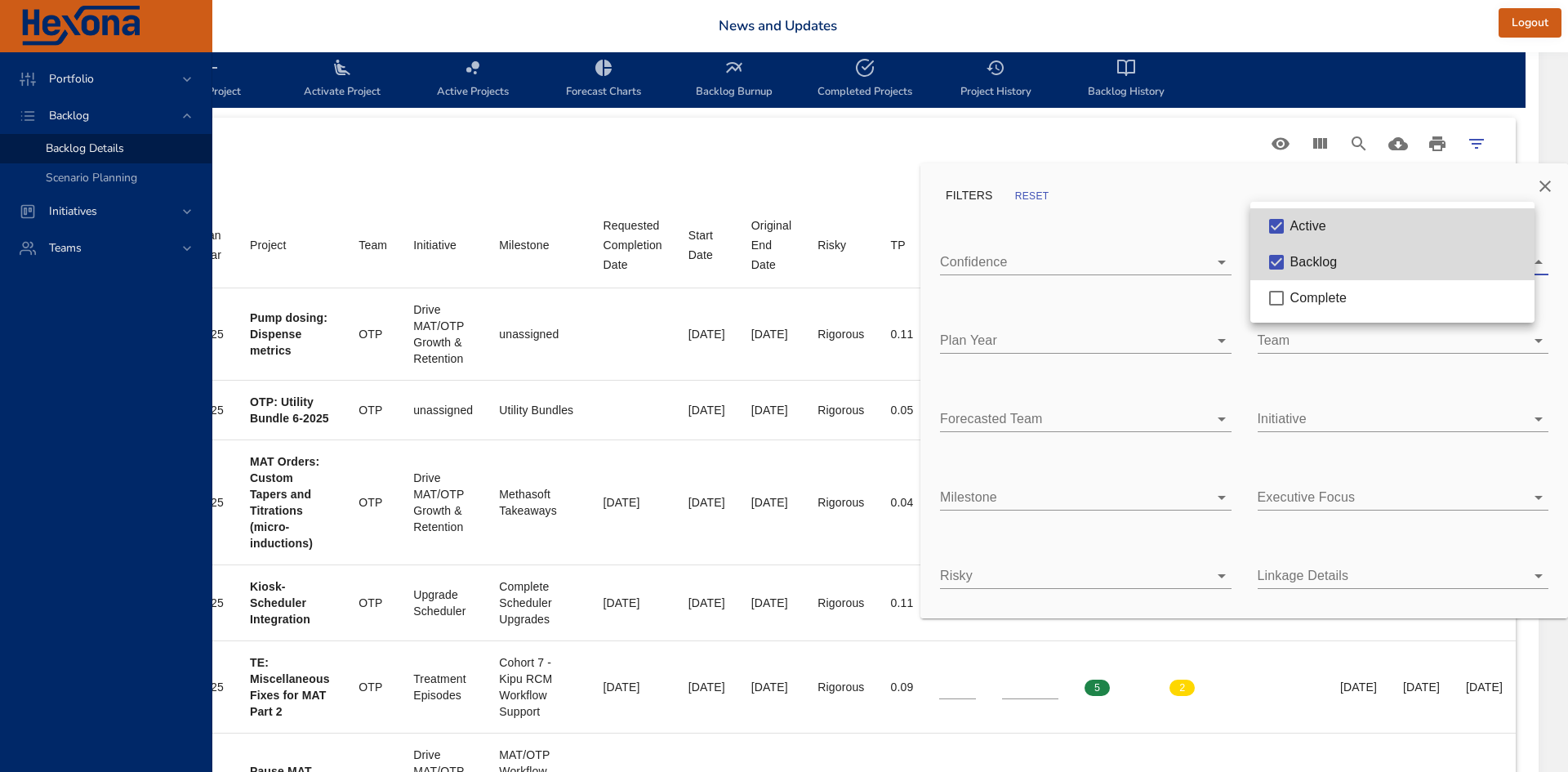
click at [1452, 607] on div at bounding box center [784, 386] width 1568 height 772
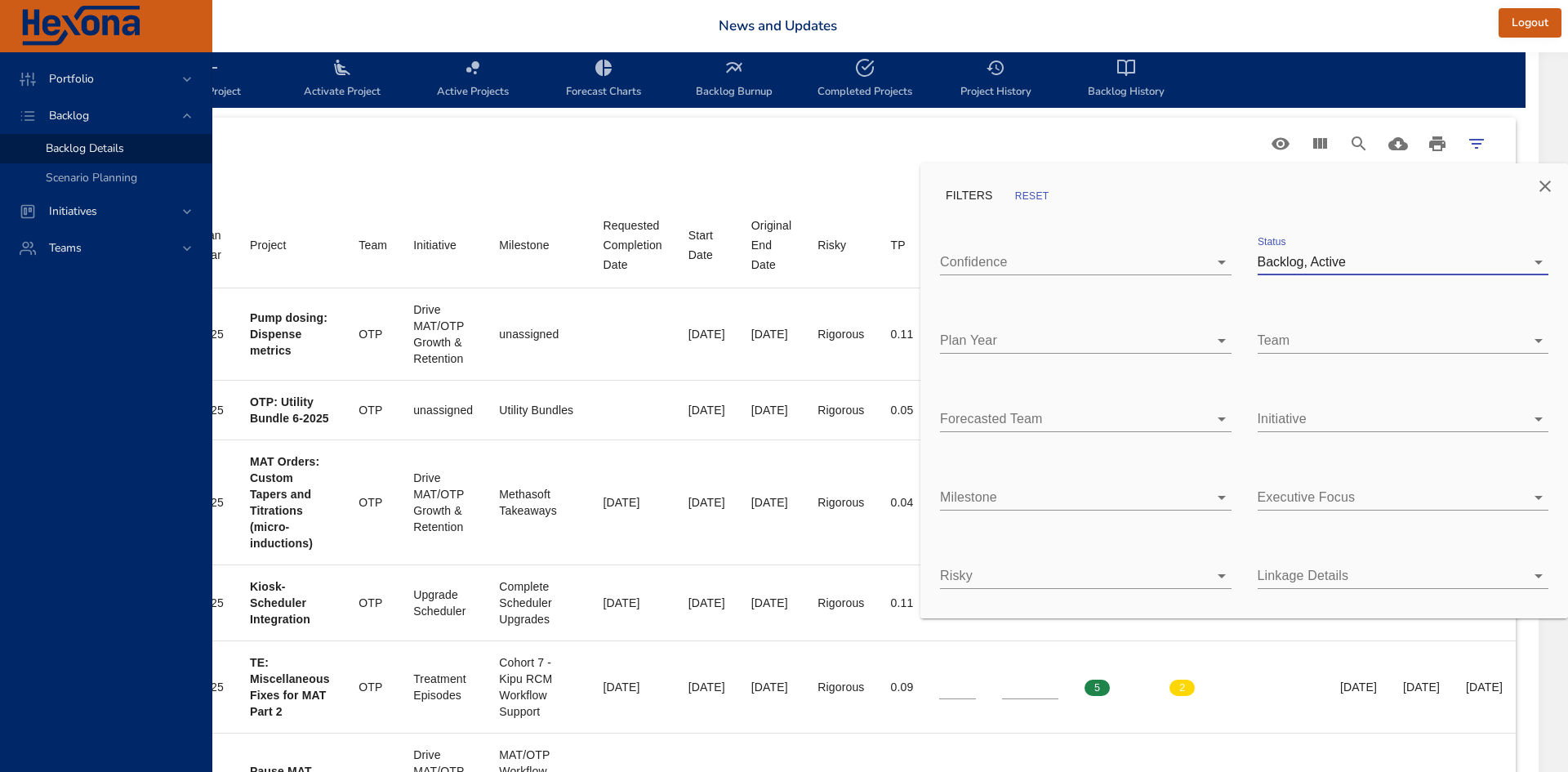
click at [1544, 172] on button "Close" at bounding box center [1544, 186] width 39 height 39
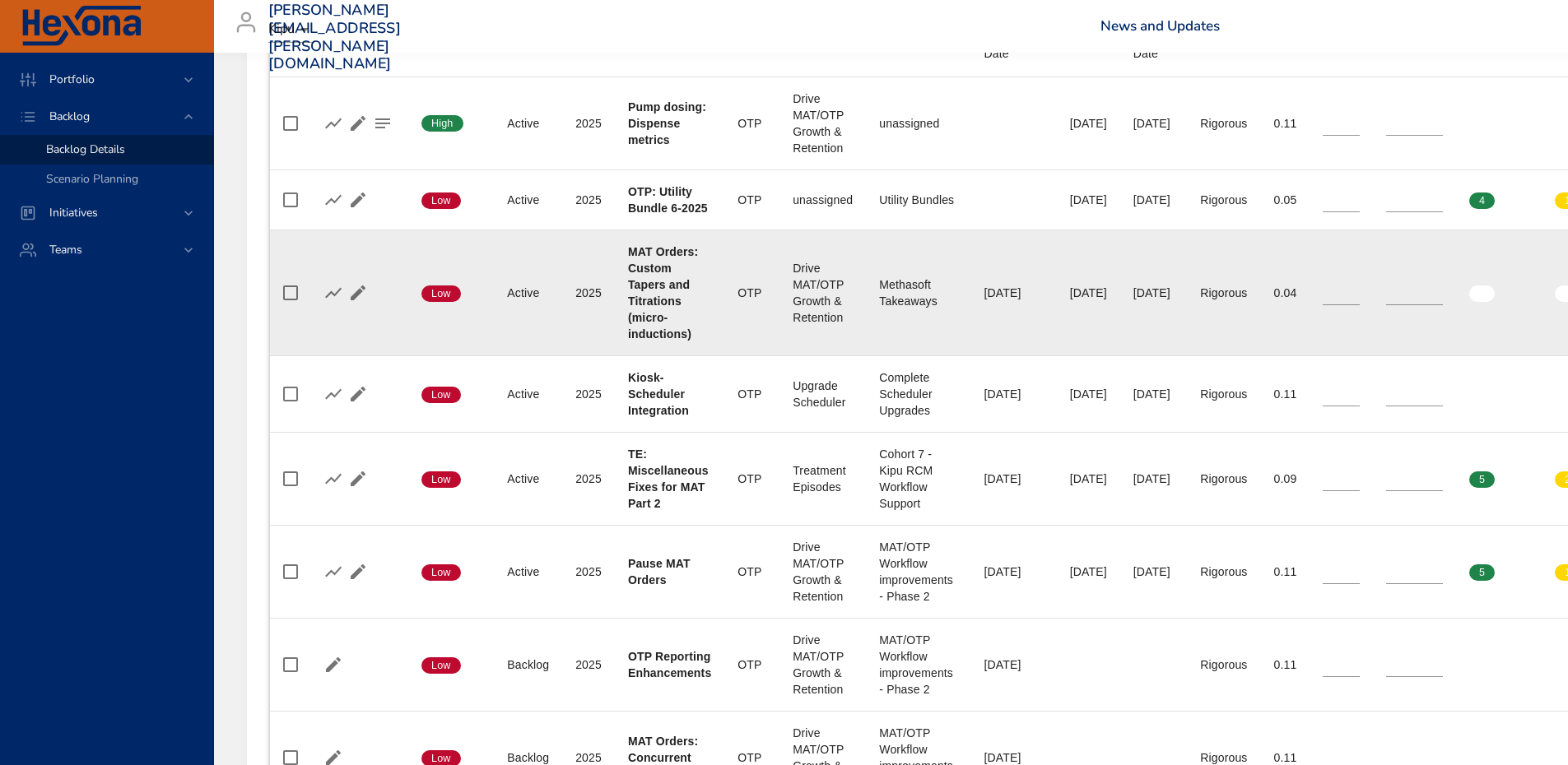
scroll to position [322, 0]
